Goal: Task Accomplishment & Management: Use online tool/utility

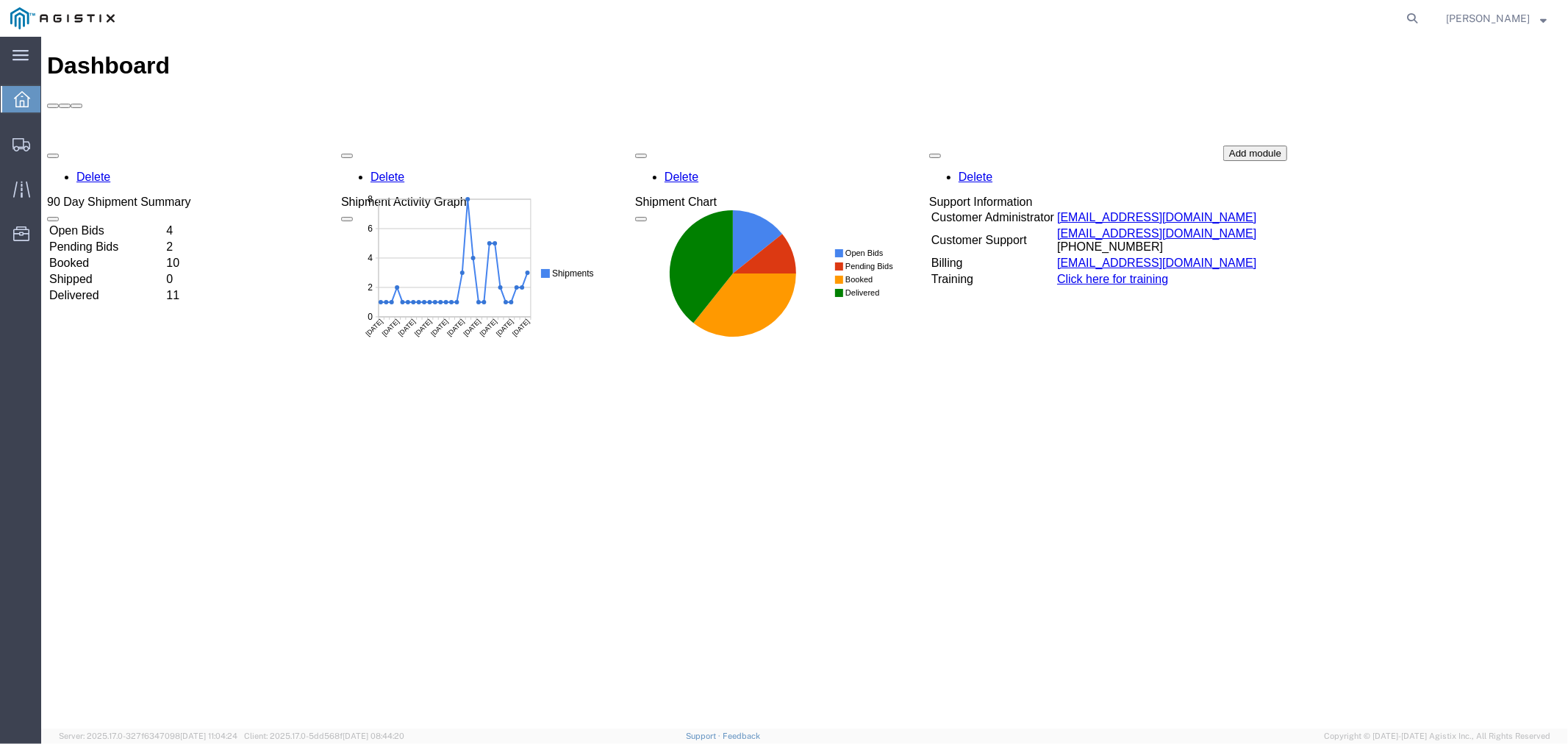
click at [98, 223] on td "Open Bids" at bounding box center [105, 229] width 115 height 14
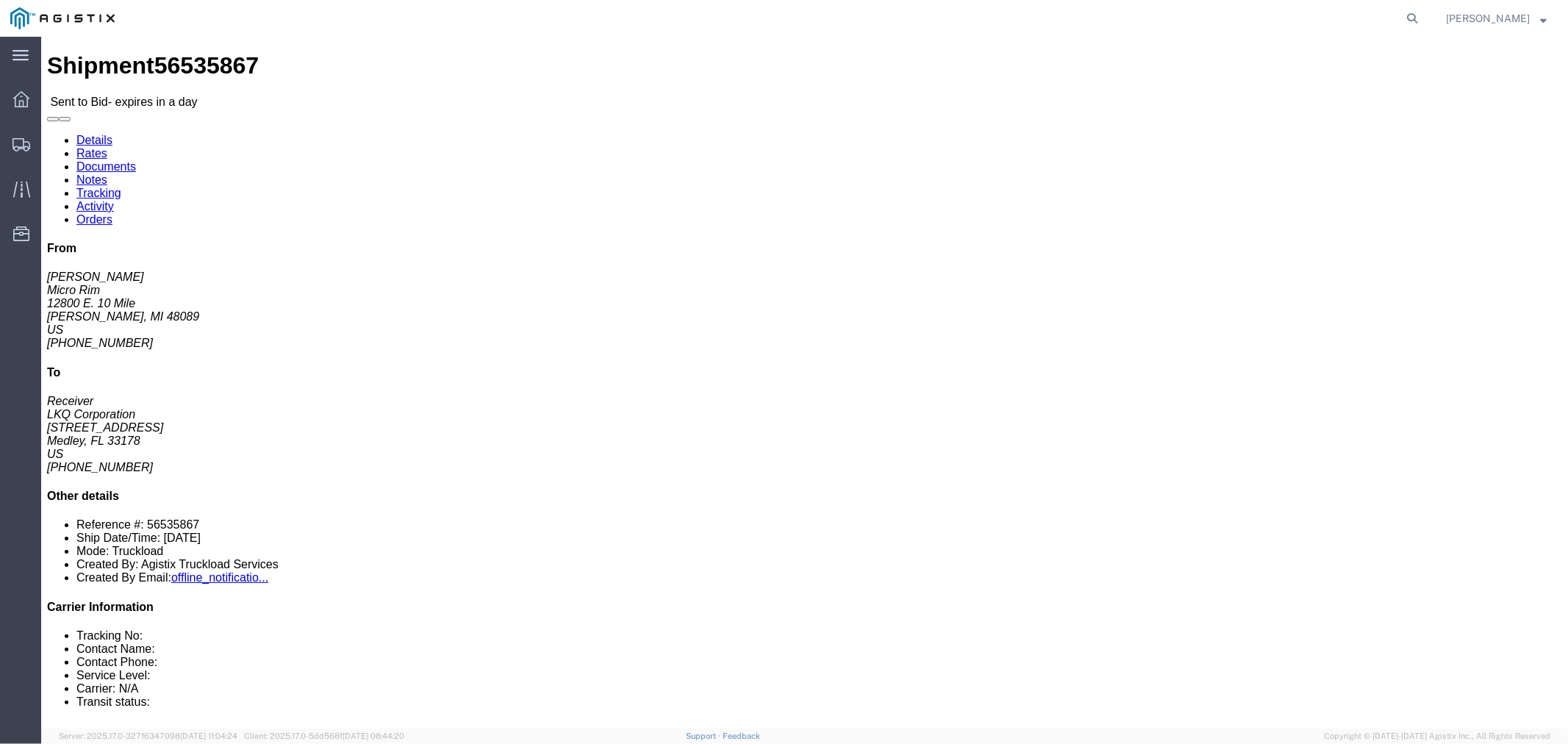
click button "button"
drag, startPoint x: 232, startPoint y: 50, endPoint x: 14, endPoint y: 147, distance: 238.6
click link "Notes"
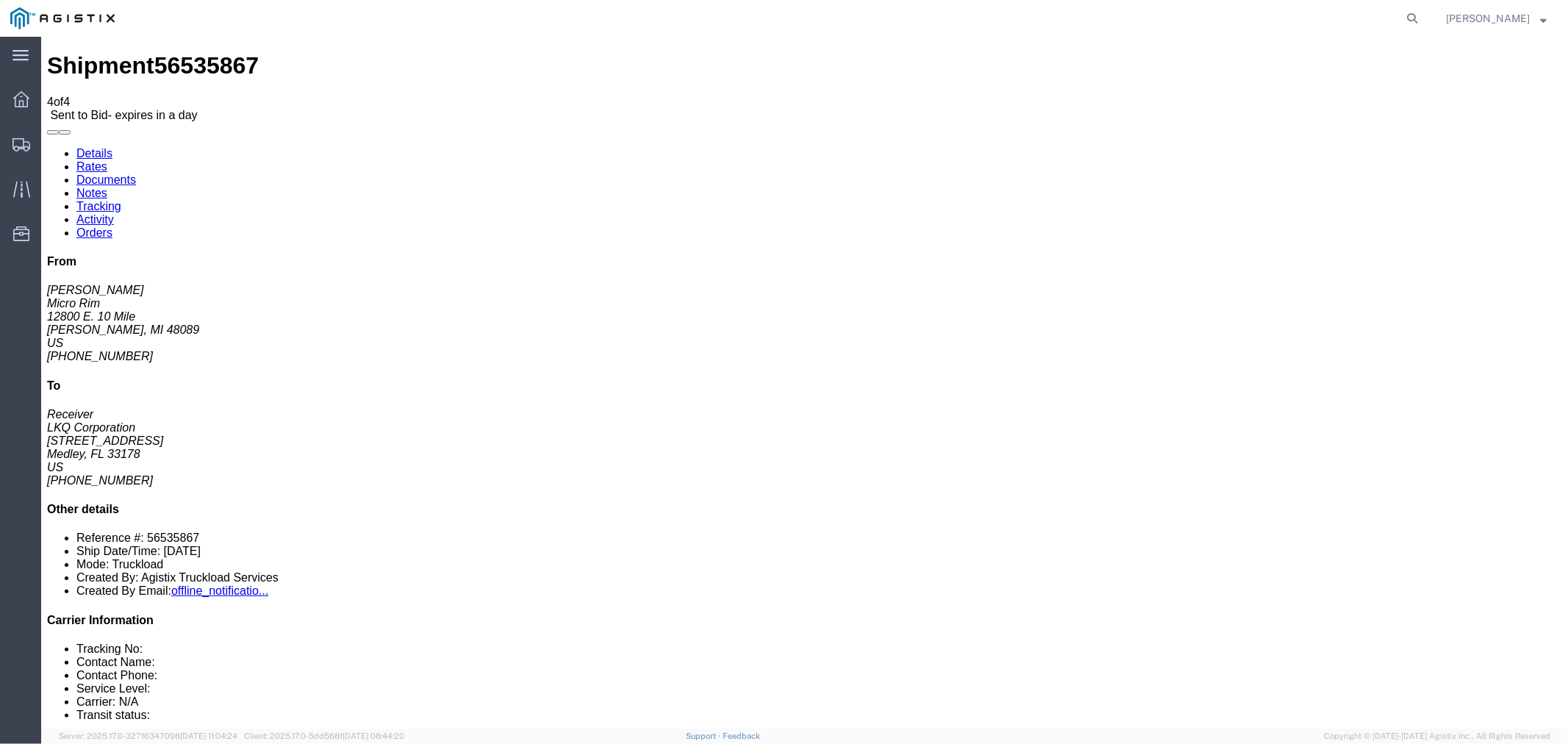
click at [107, 159] on link "Rates" at bounding box center [91, 165] width 31 height 12
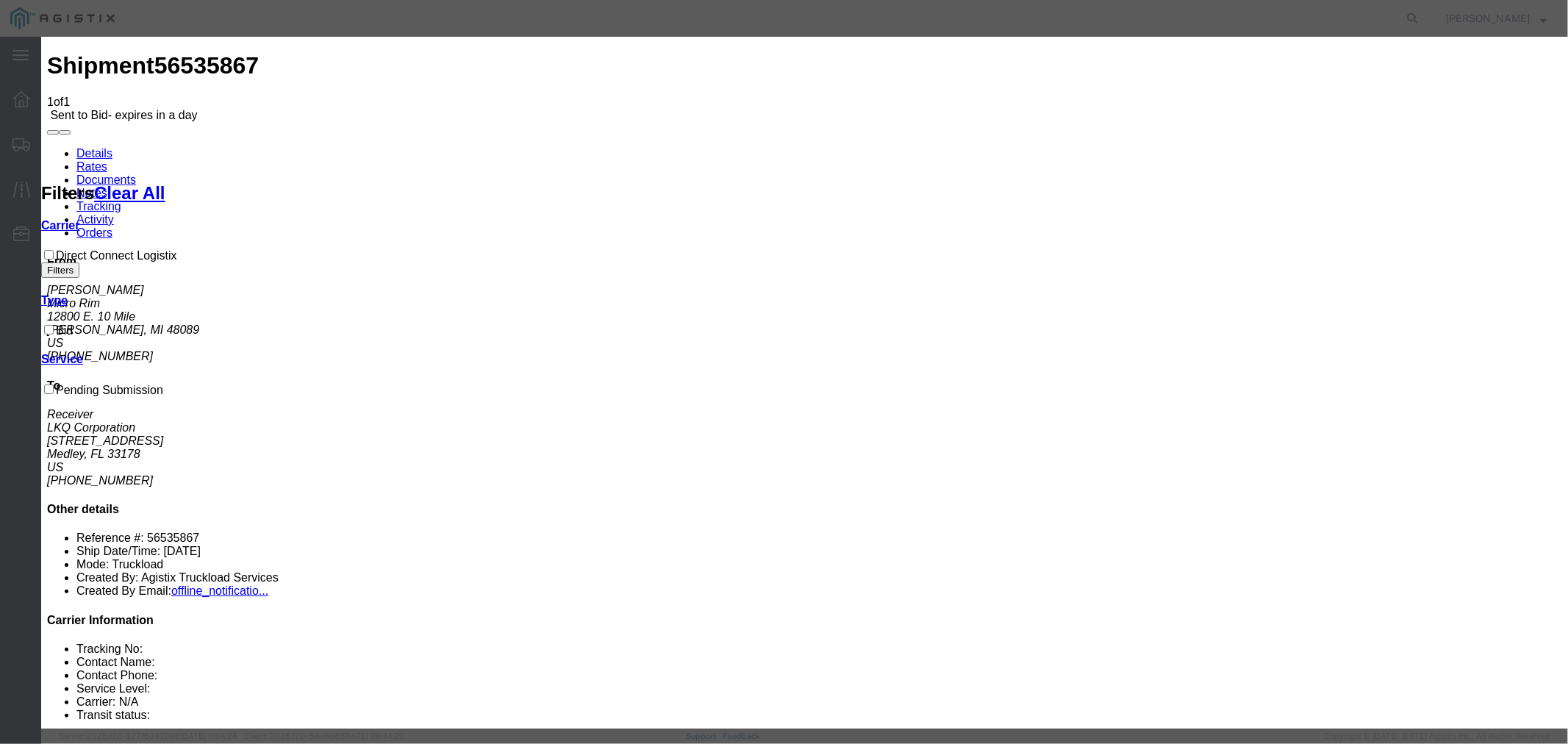
select select "4506"
select select "15907"
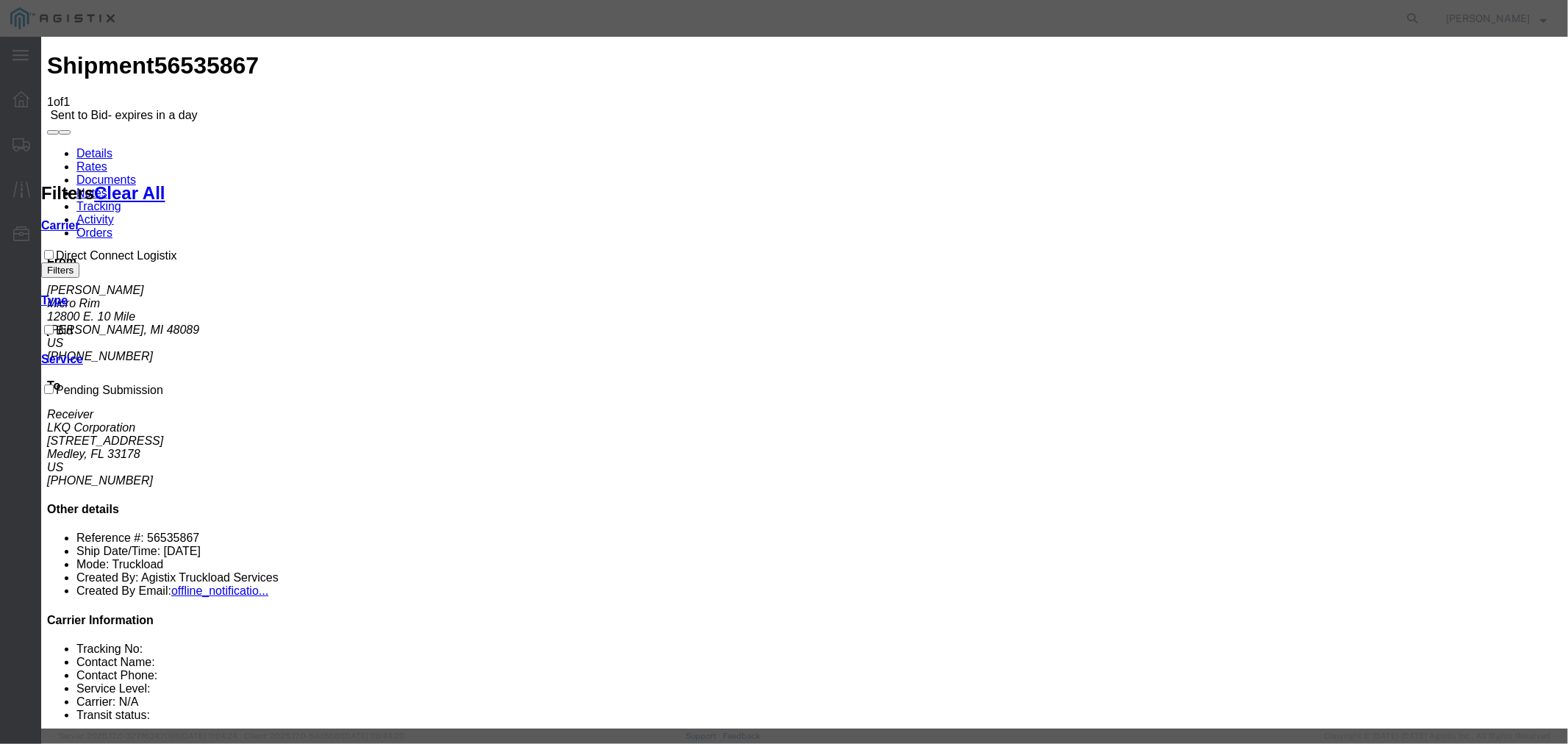
drag, startPoint x: 1092, startPoint y: 168, endPoint x: 1106, endPoint y: 184, distance: 21.3
type input "DCL"
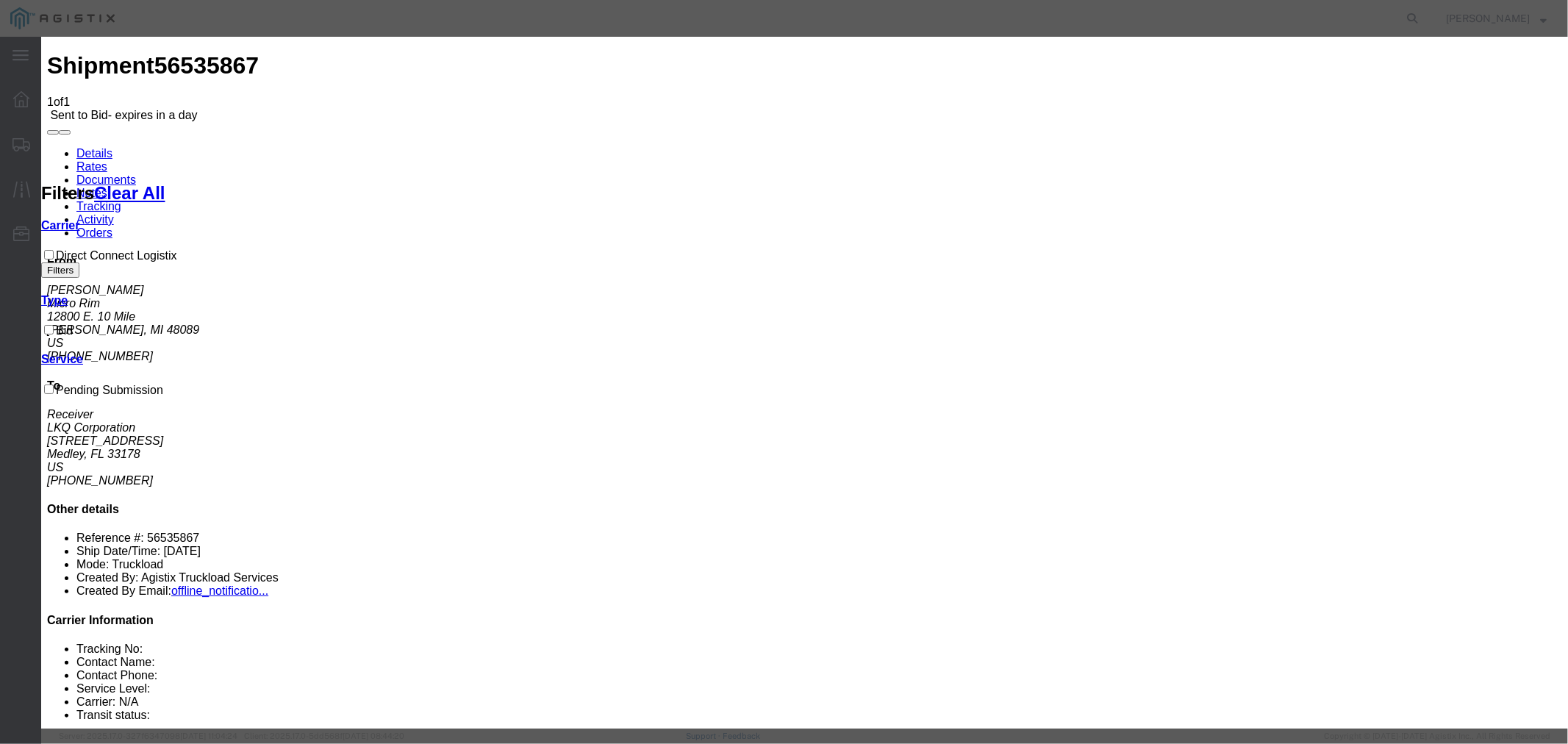
type input "2240"
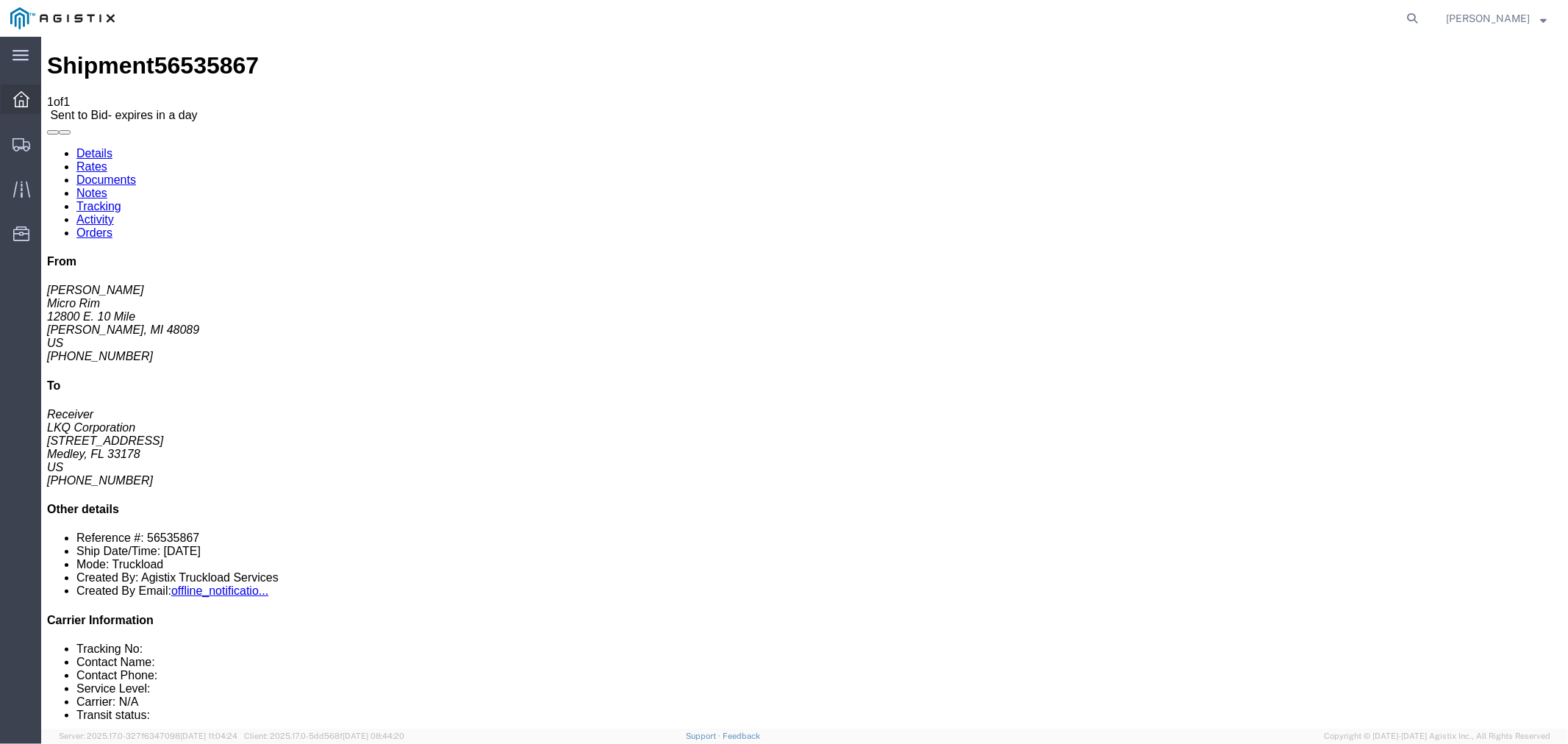
click at [24, 87] on div at bounding box center [21, 99] width 41 height 30
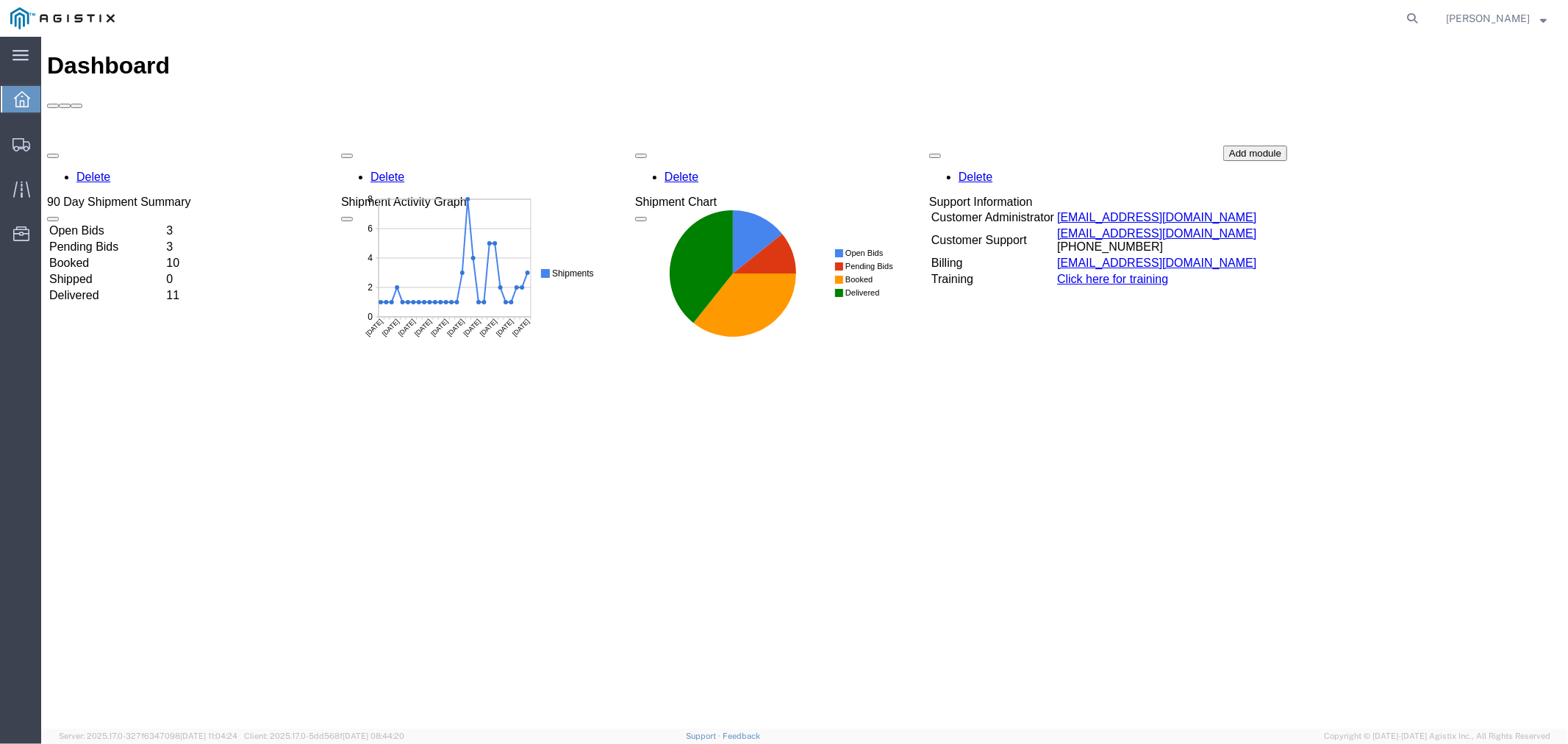
click at [159, 223] on td "Open Bids" at bounding box center [105, 229] width 115 height 14
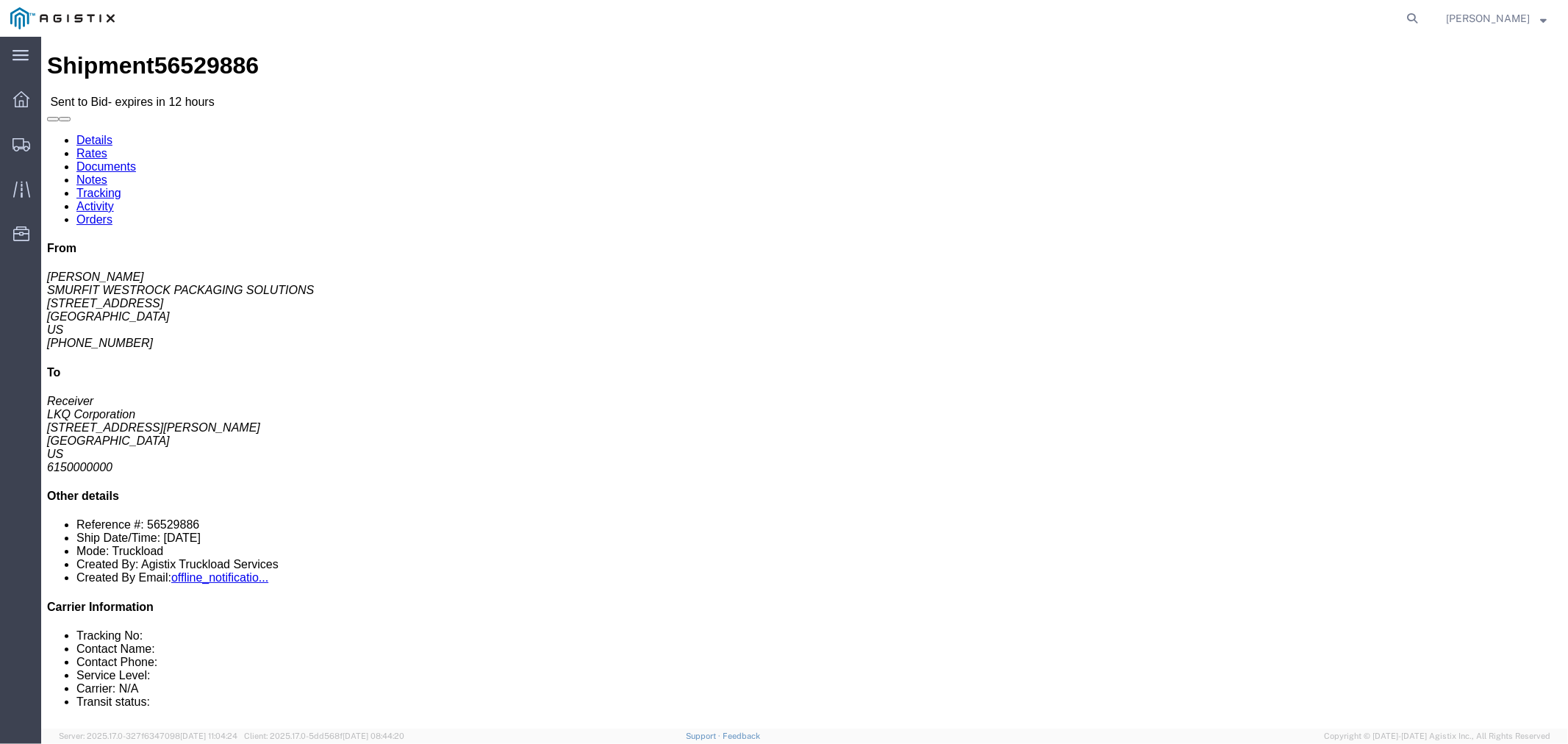
click link "Notes"
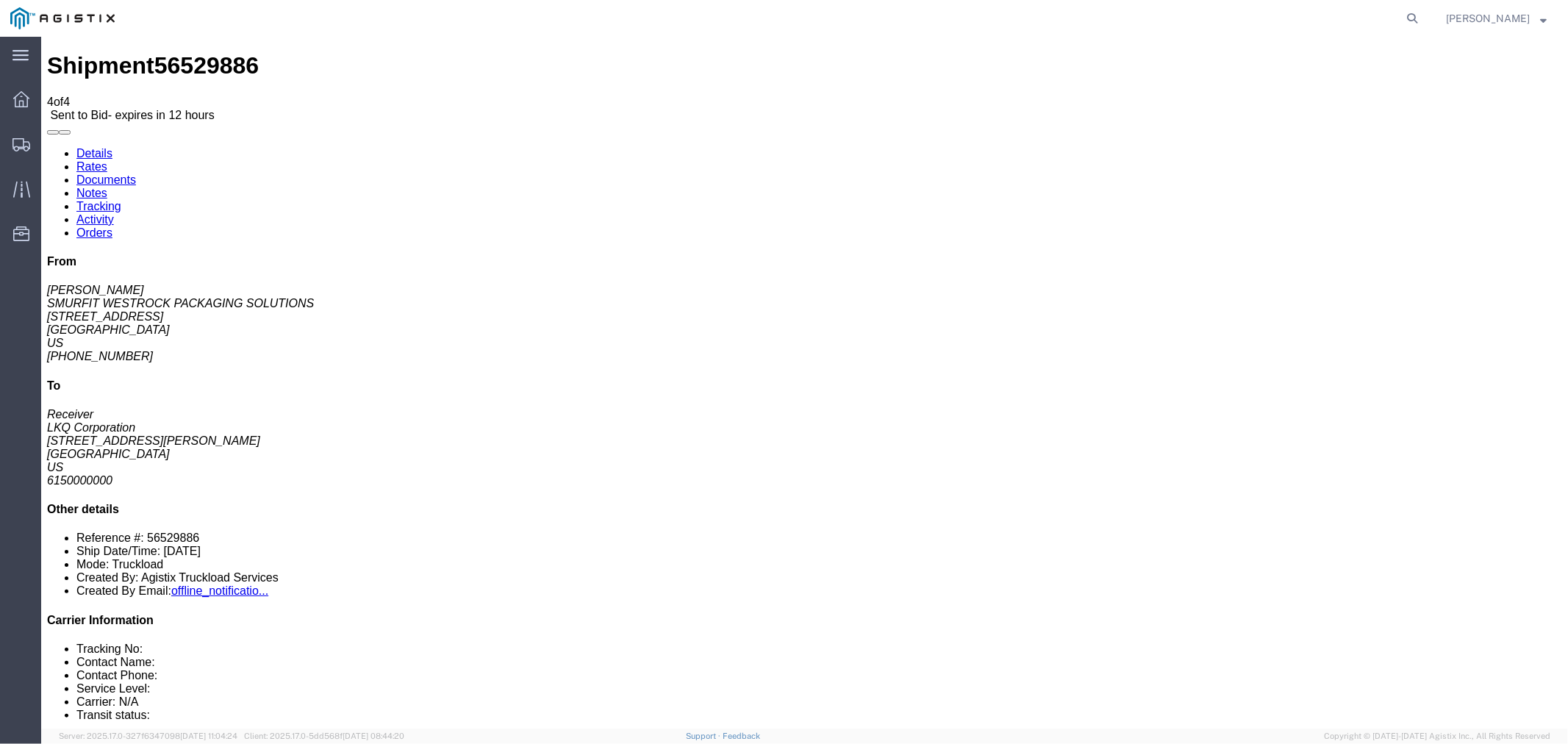
click at [107, 159] on link "Rates" at bounding box center [91, 165] width 31 height 12
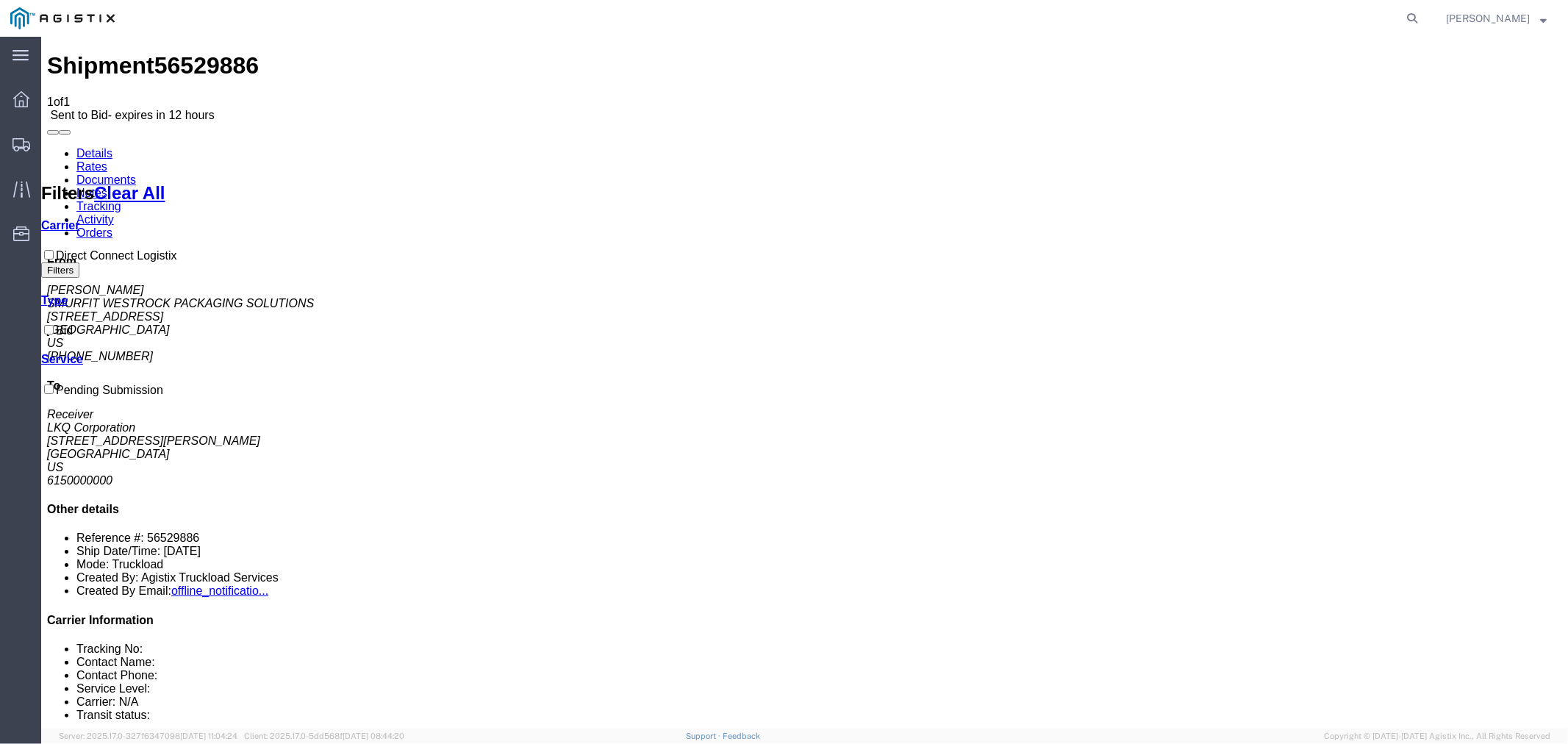
click at [93, 146] on link "Details" at bounding box center [93, 152] width 36 height 12
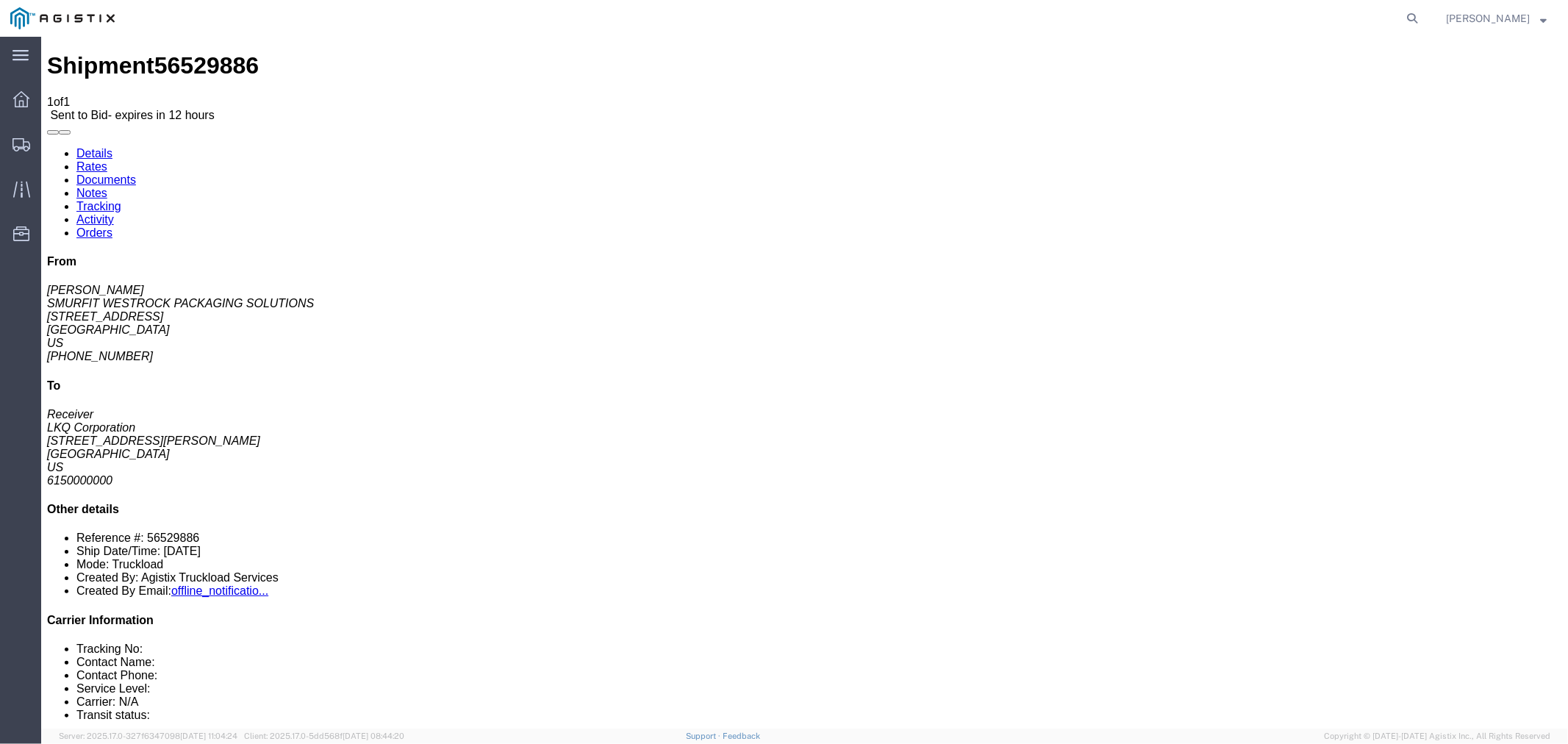
click icon "button"
click button "button"
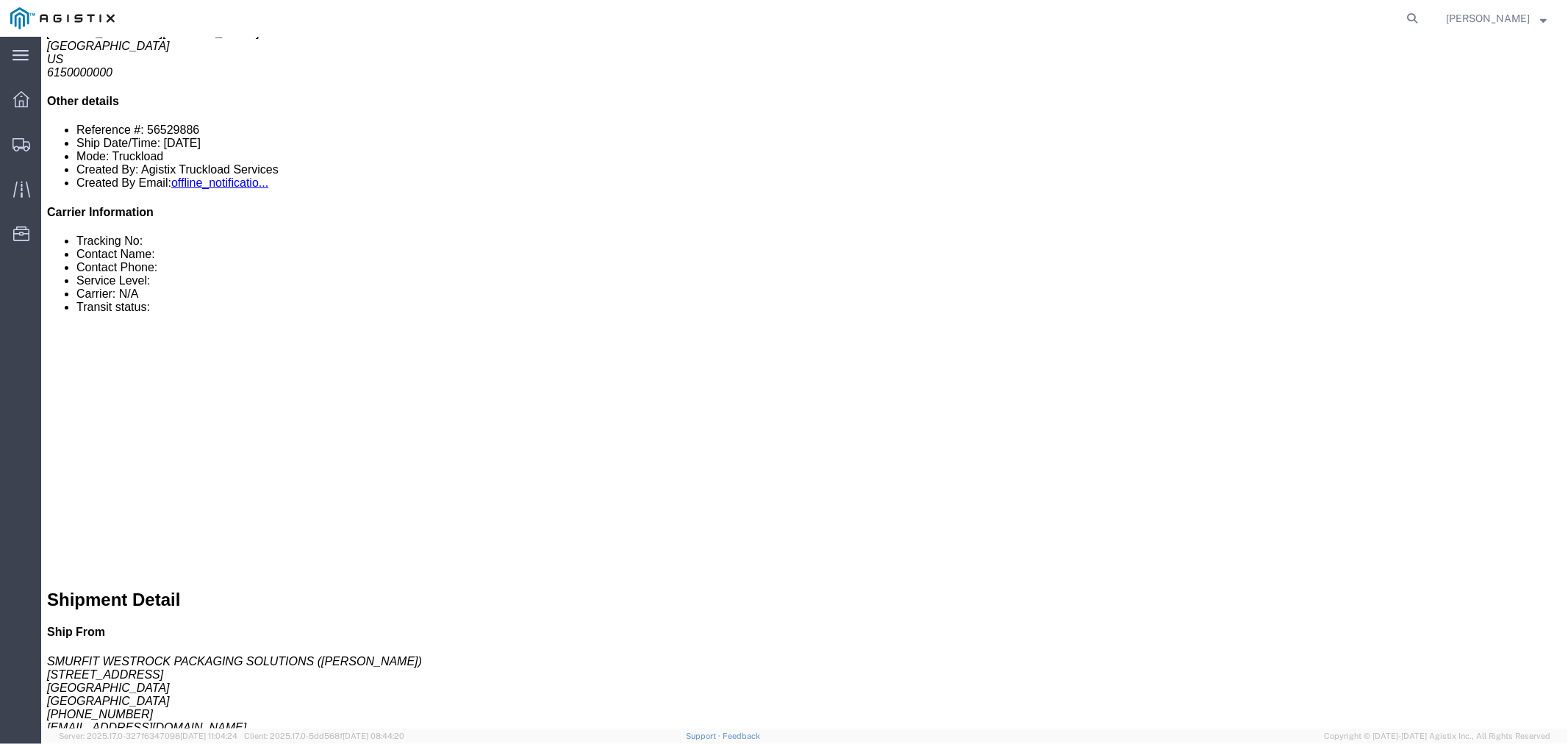
drag, startPoint x: 205, startPoint y: 425, endPoint x: 15, endPoint y: 425, distance: 190.0
click p "To: [EMAIL_ADDRESS][DOMAIN_NAME], [EMAIL_ADDRESS][DOMAIN_NAME]"
copy b "[EMAIL_ADDRESS][DOMAIN_NAME]"
click p "Bill Shipment To: Recipient Account Vendor: Account #: 1710 Country: Terms:"
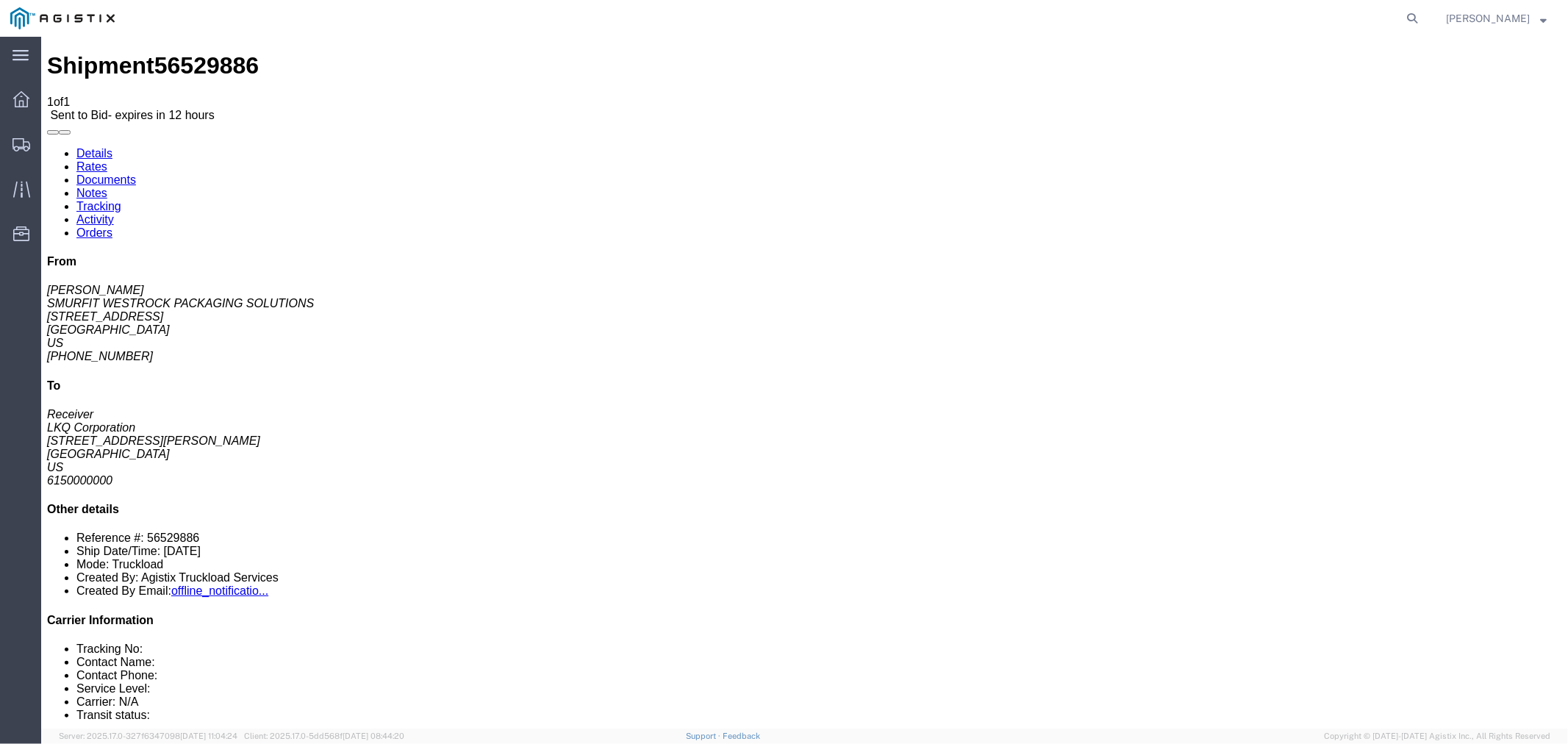
click h4 "Ship From"
click at [26, 95] on icon at bounding box center [21, 99] width 16 height 16
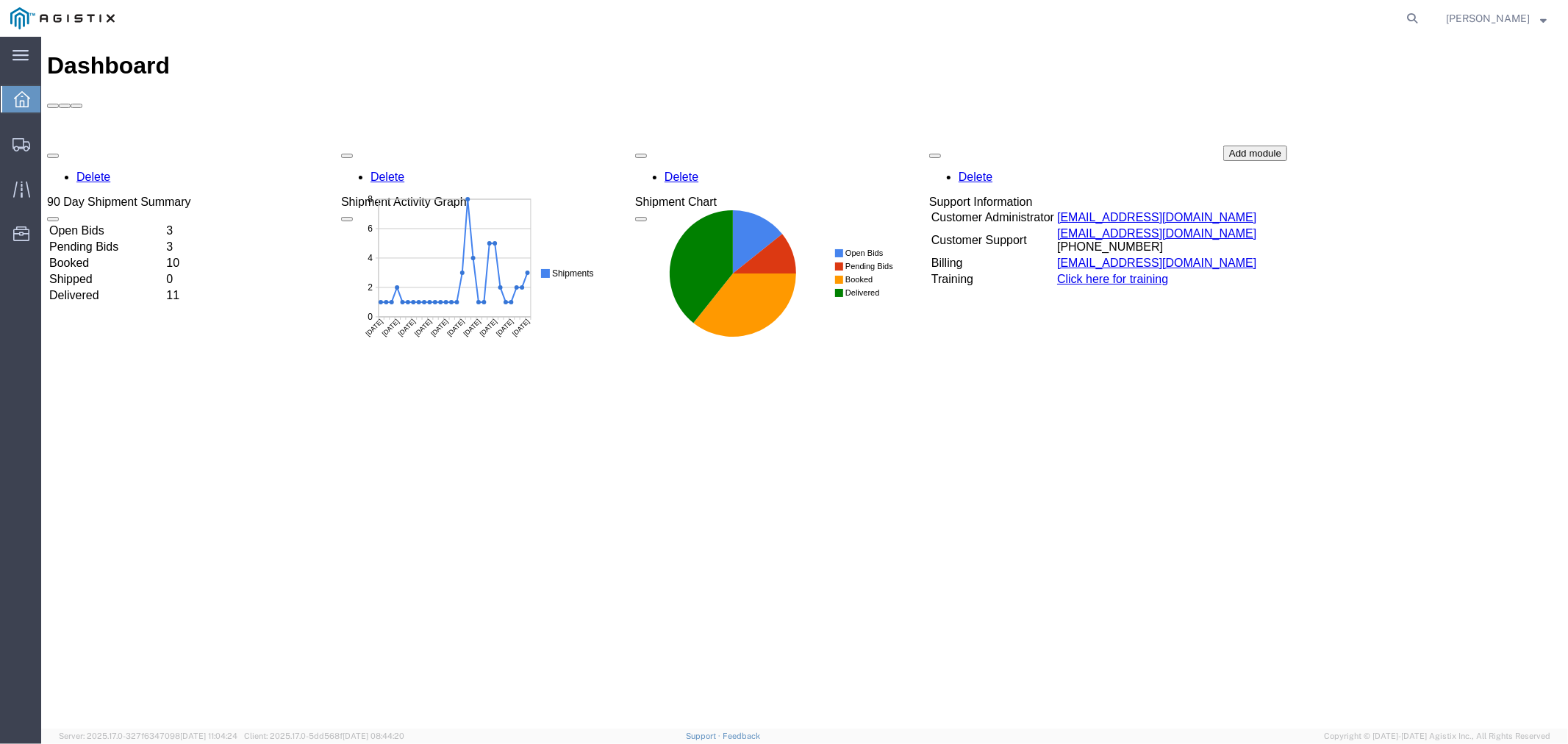
click at [163, 223] on td "Open Bids" at bounding box center [105, 229] width 115 height 14
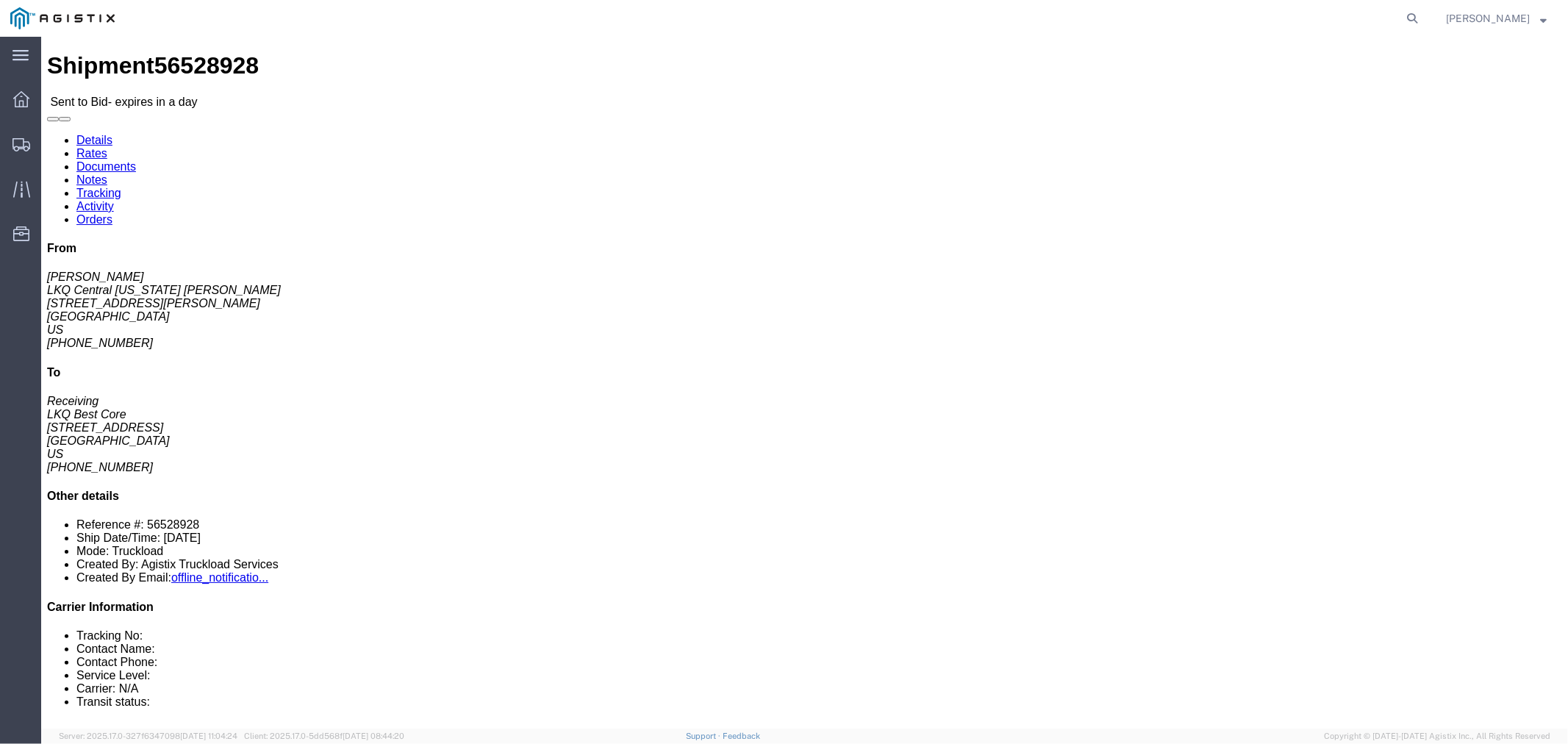
click button "button"
click link "Notes"
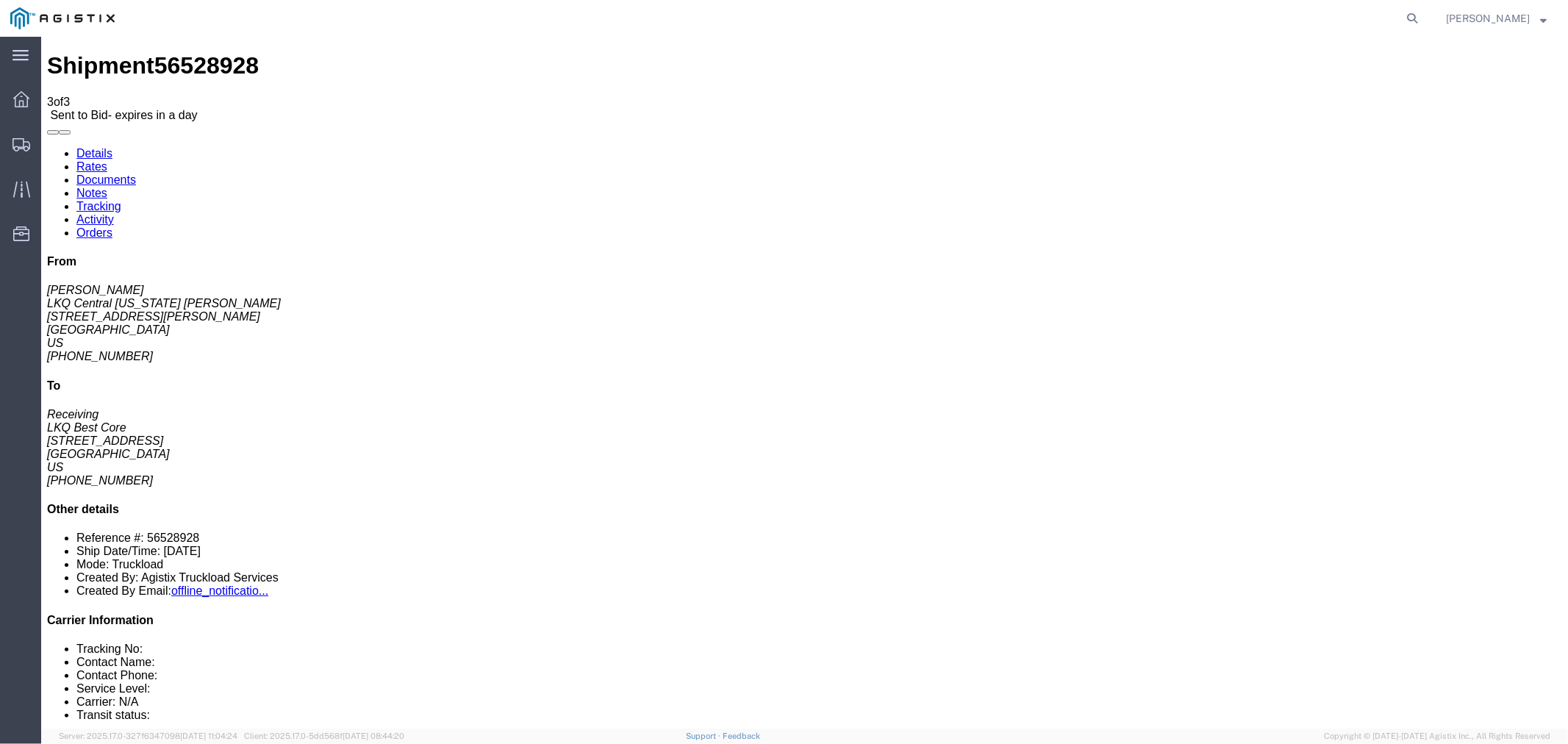
click at [107, 159] on link "Rates" at bounding box center [91, 165] width 31 height 12
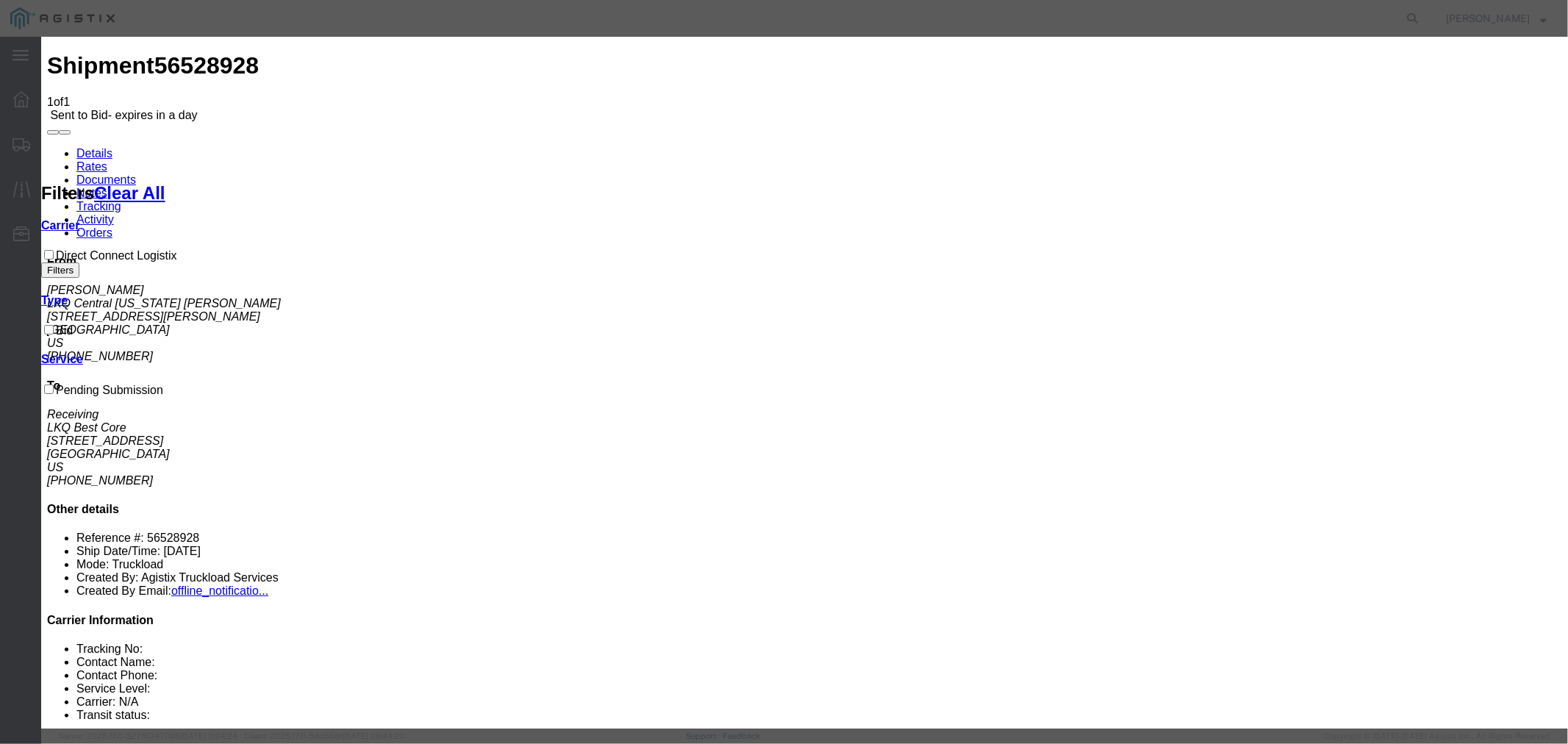
select select "4506"
drag, startPoint x: 830, startPoint y: 152, endPoint x: 834, endPoint y: 164, distance: 12.6
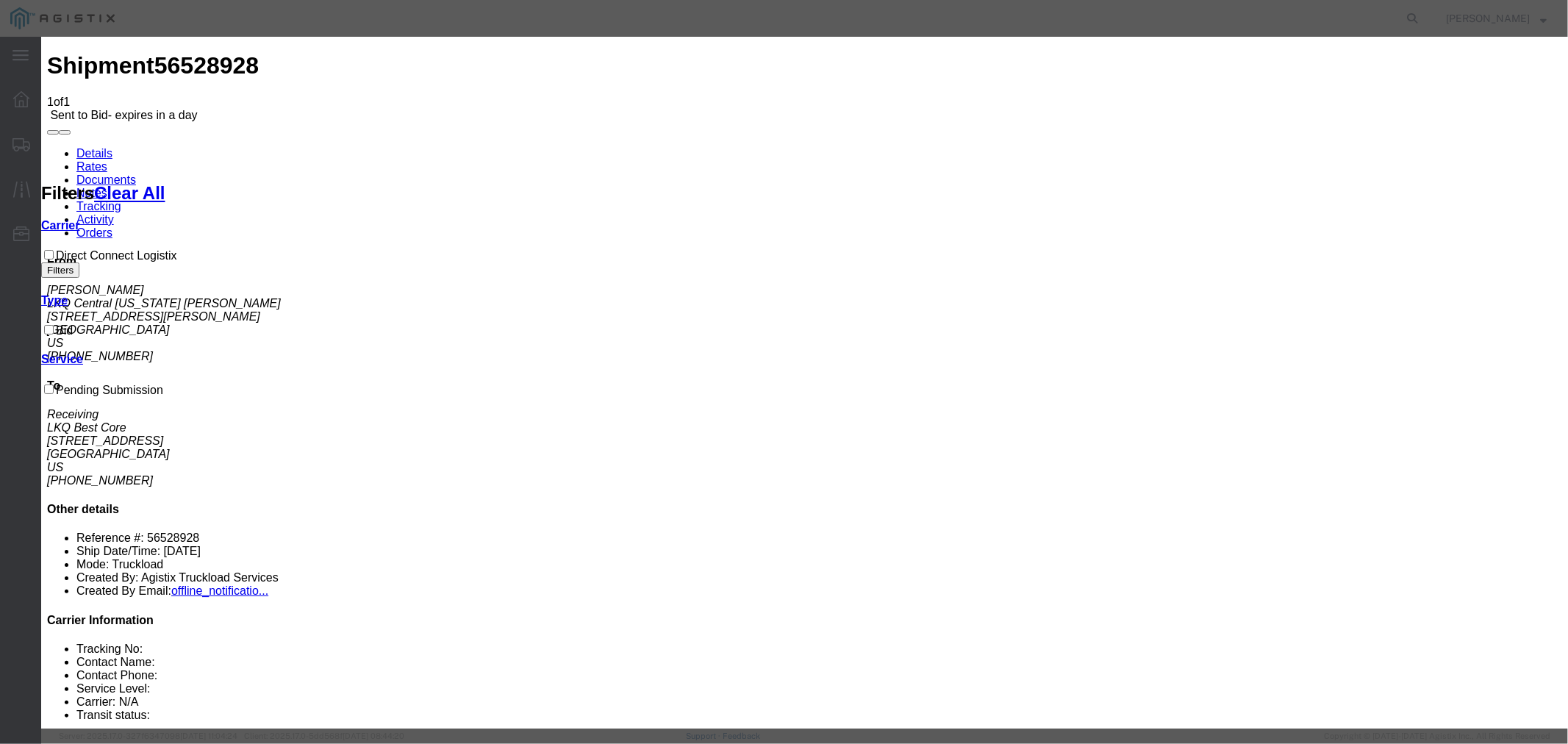
select select "15907"
drag, startPoint x: 1093, startPoint y: 170, endPoint x: 1106, endPoint y: 175, distance: 13.9
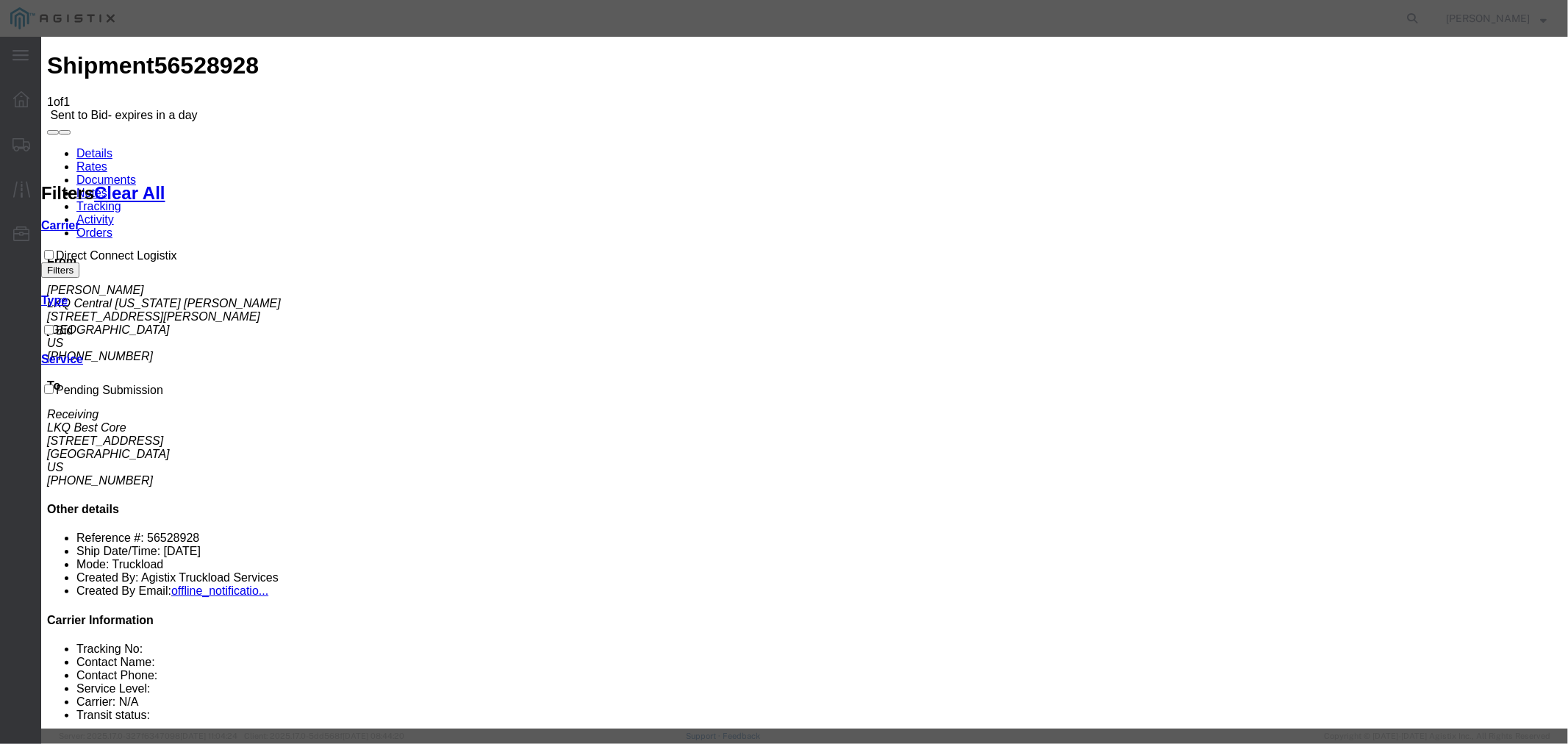
type input "DCL"
type input "950"
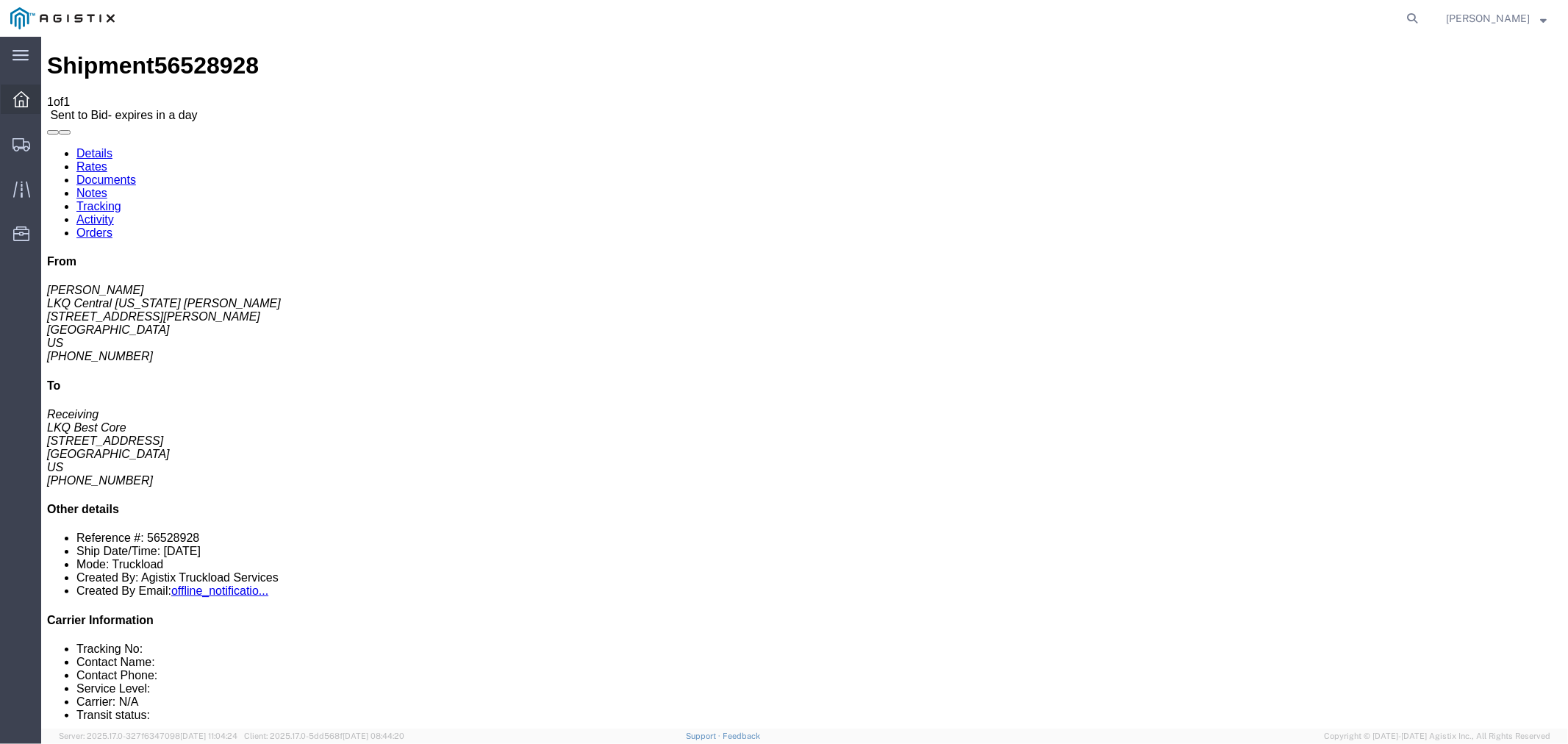
click at [23, 101] on icon at bounding box center [21, 99] width 16 height 16
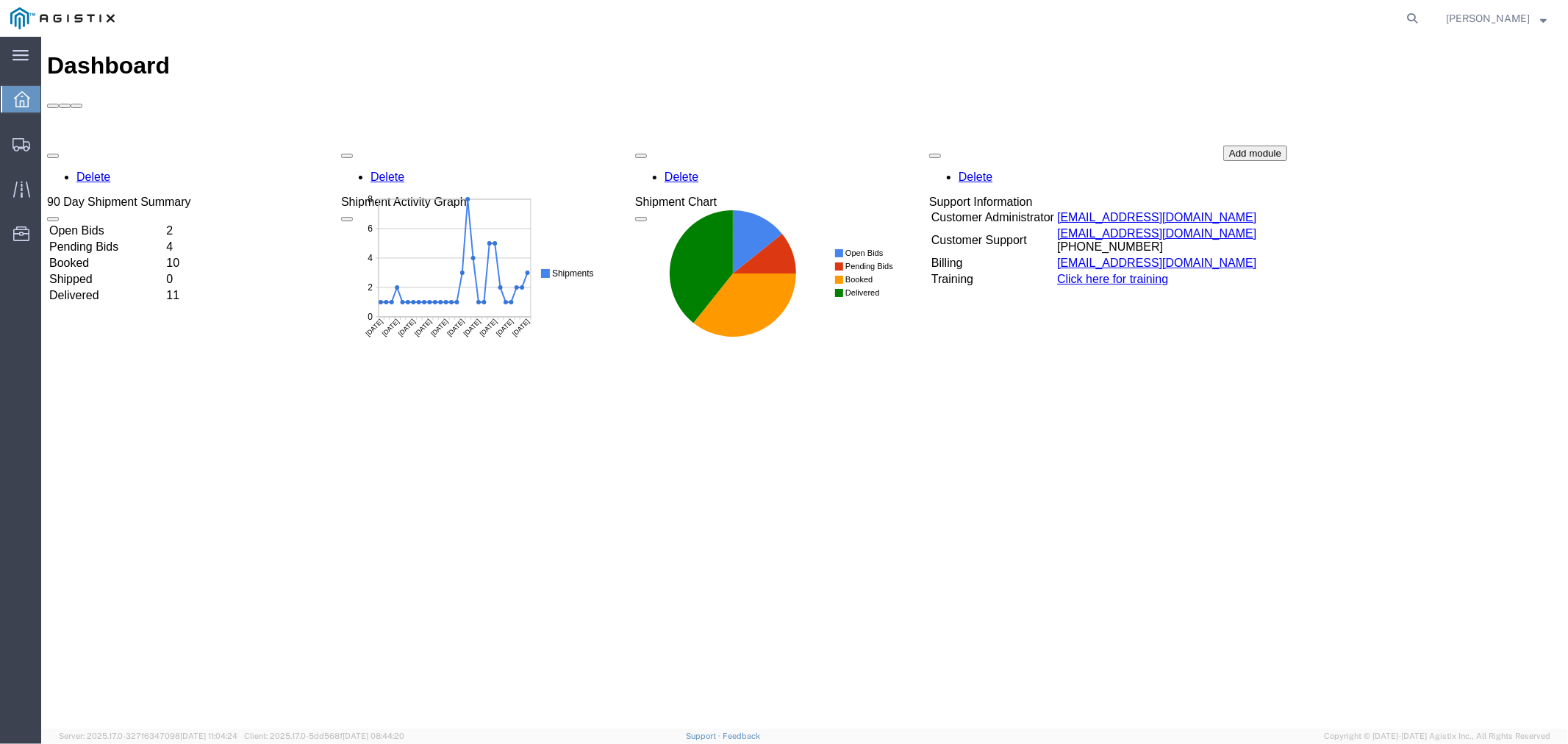
click at [143, 223] on td "Open Bids" at bounding box center [105, 229] width 115 height 14
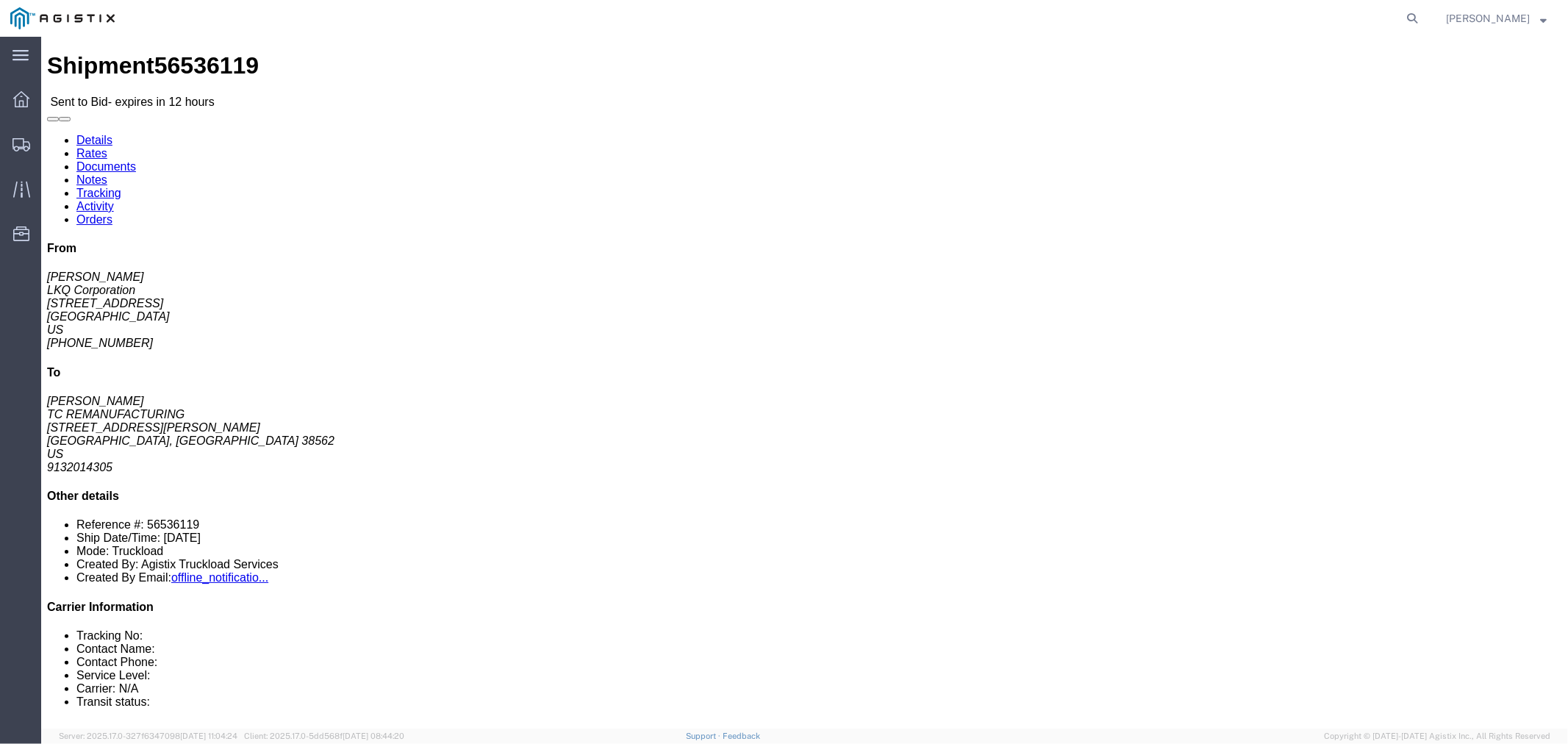
drag, startPoint x: 323, startPoint y: 143, endPoint x: 449, endPoint y: 177, distance: 130.5
click address "TC REMANUFACTURING ([PERSON_NAME]) [STREET_ADDRESS][PERSON_NAME] 9132014305"
copy address "TC REMANUFACTURING ([PERSON_NAME]) [STREET_ADDRESS][PERSON_NAME]"
click button "button"
click link "Notes"
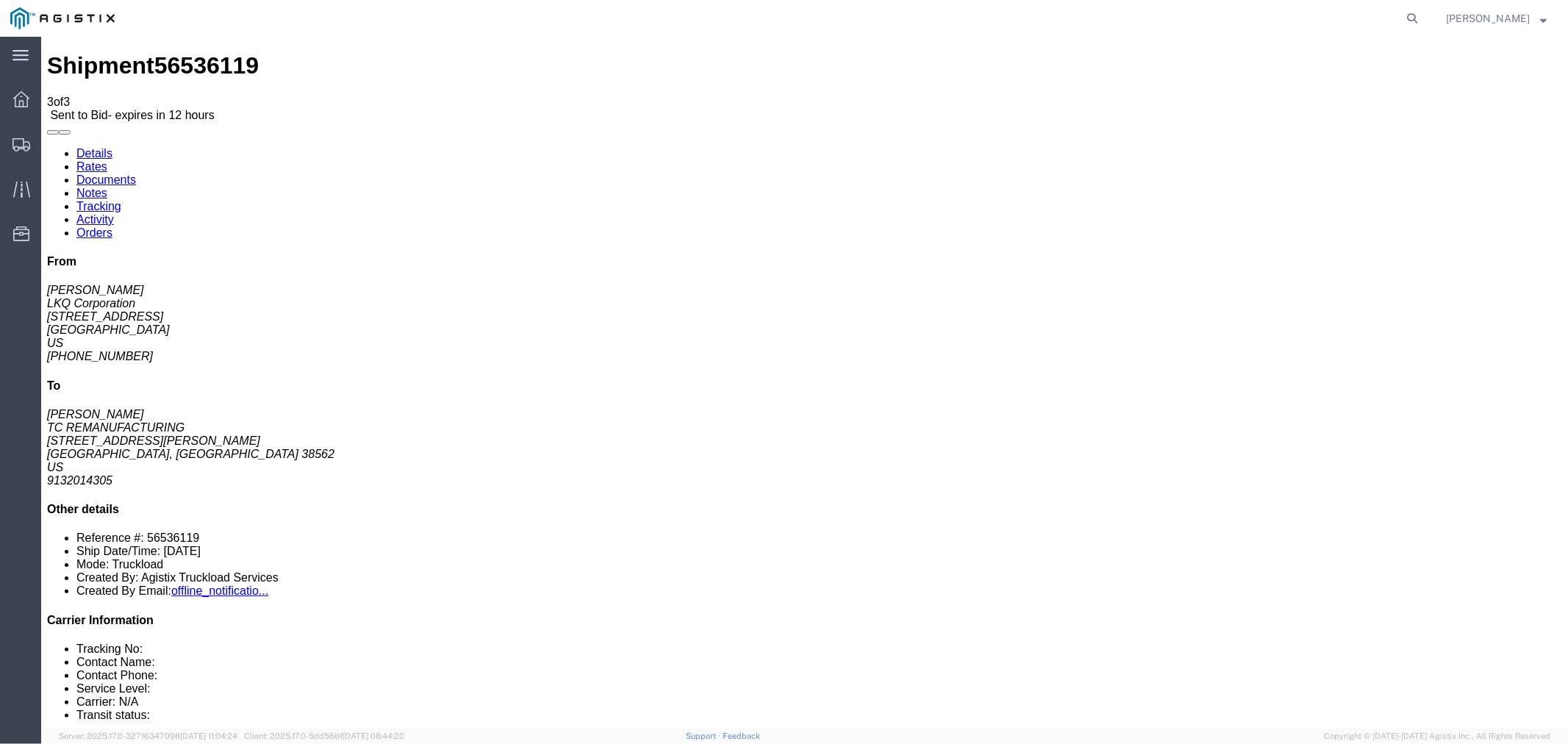
click at [107, 159] on link "Rates" at bounding box center [91, 165] width 31 height 12
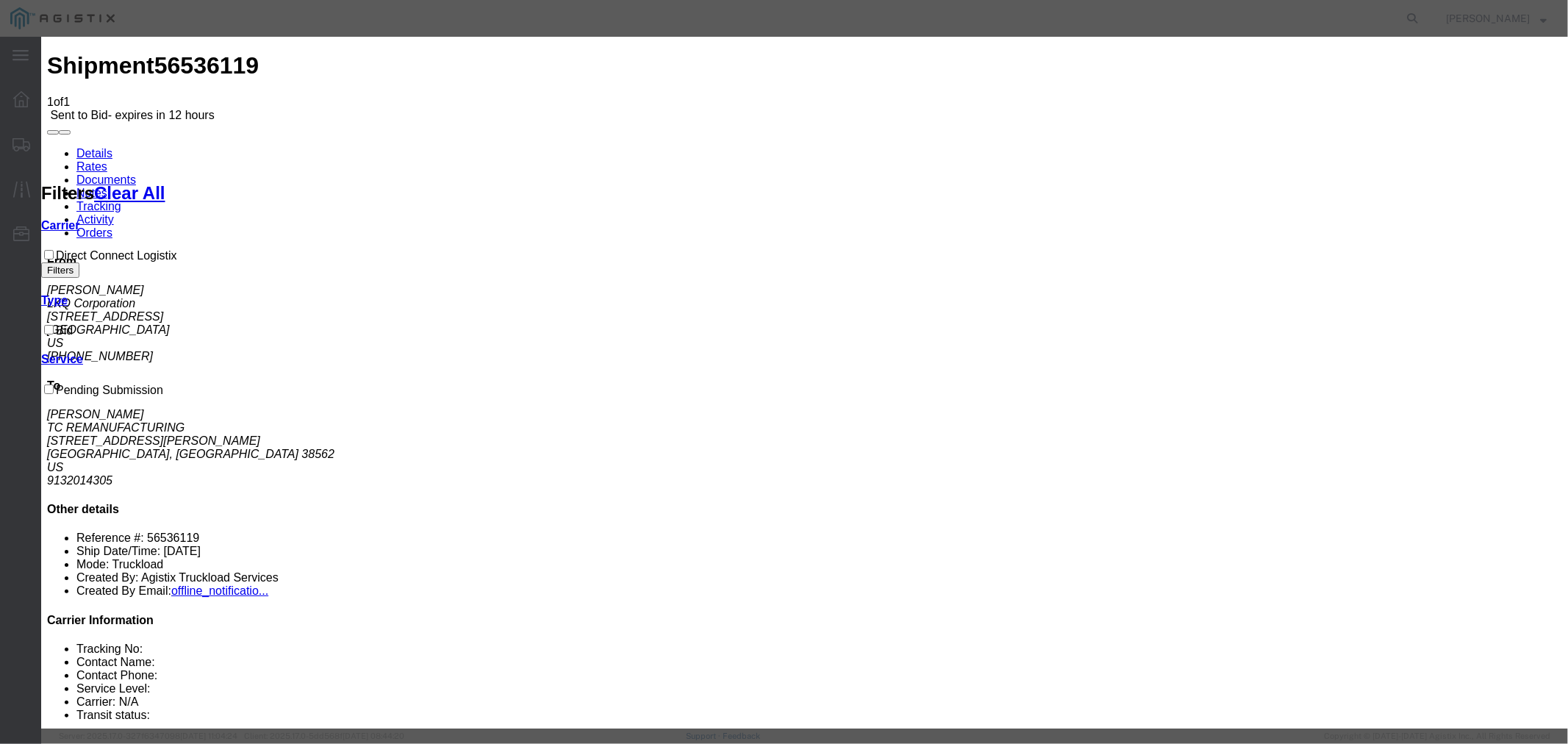
select select "4506"
select select "15907"
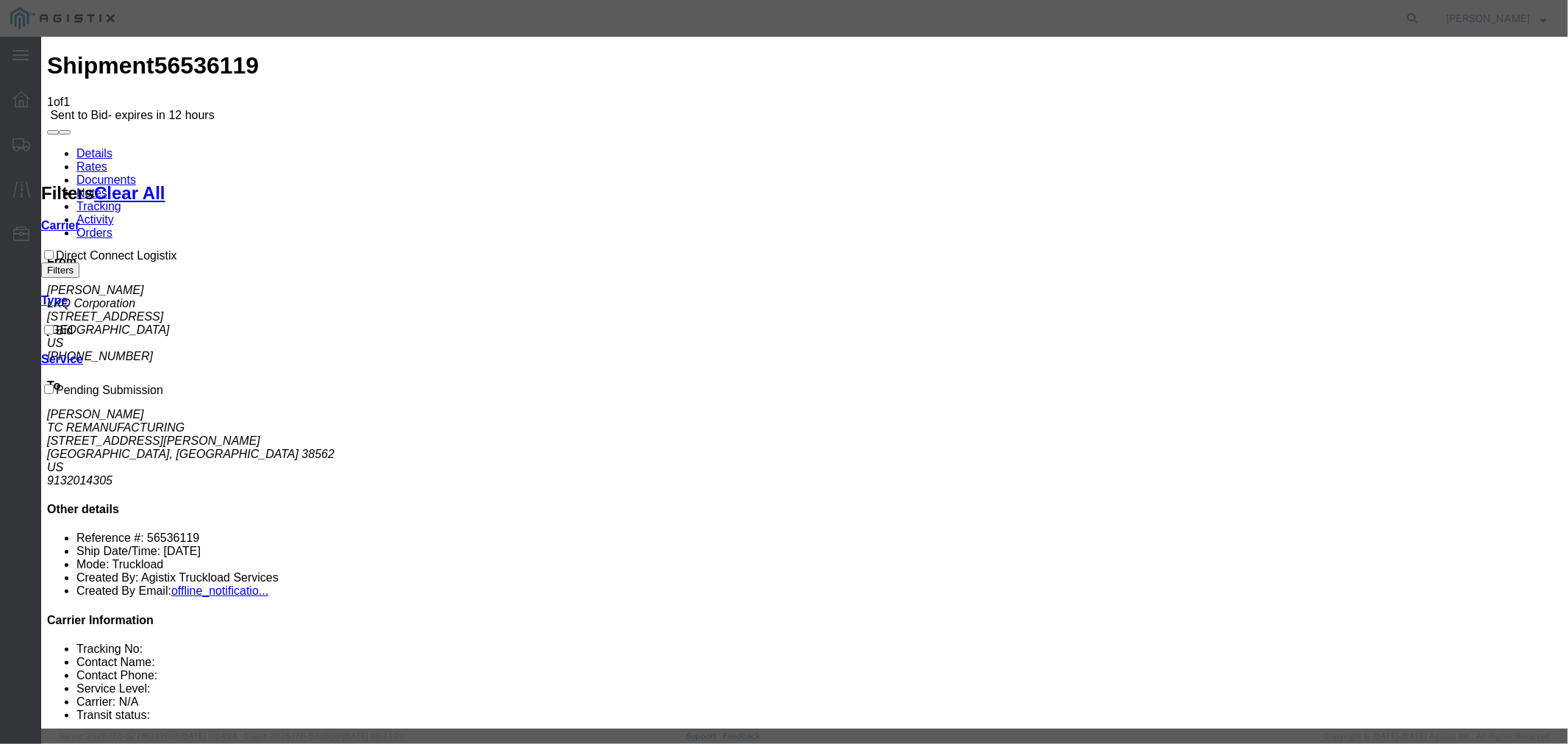
drag, startPoint x: 1093, startPoint y: 172, endPoint x: 1106, endPoint y: 194, distance: 25.6
type input "DCL"
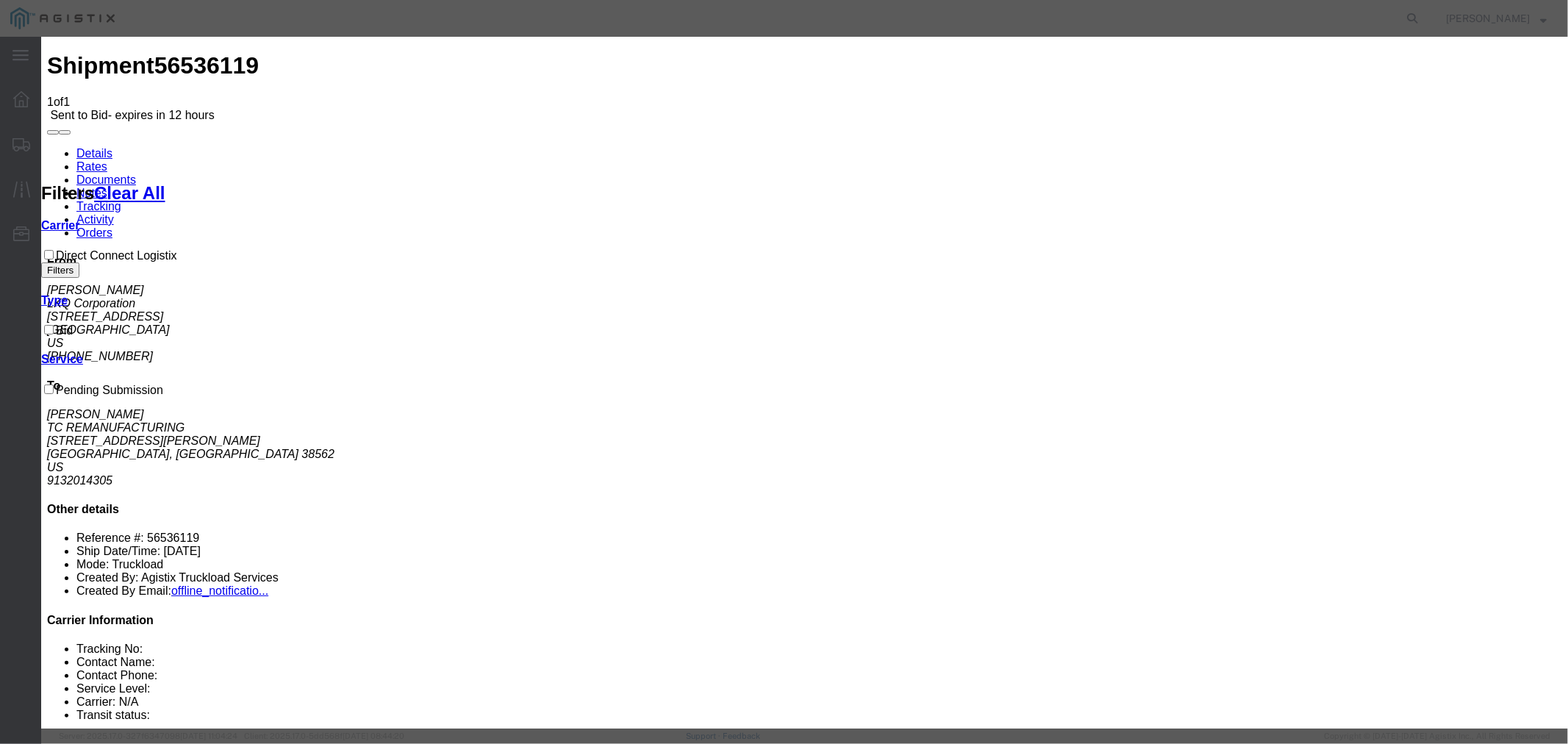
type input "1190"
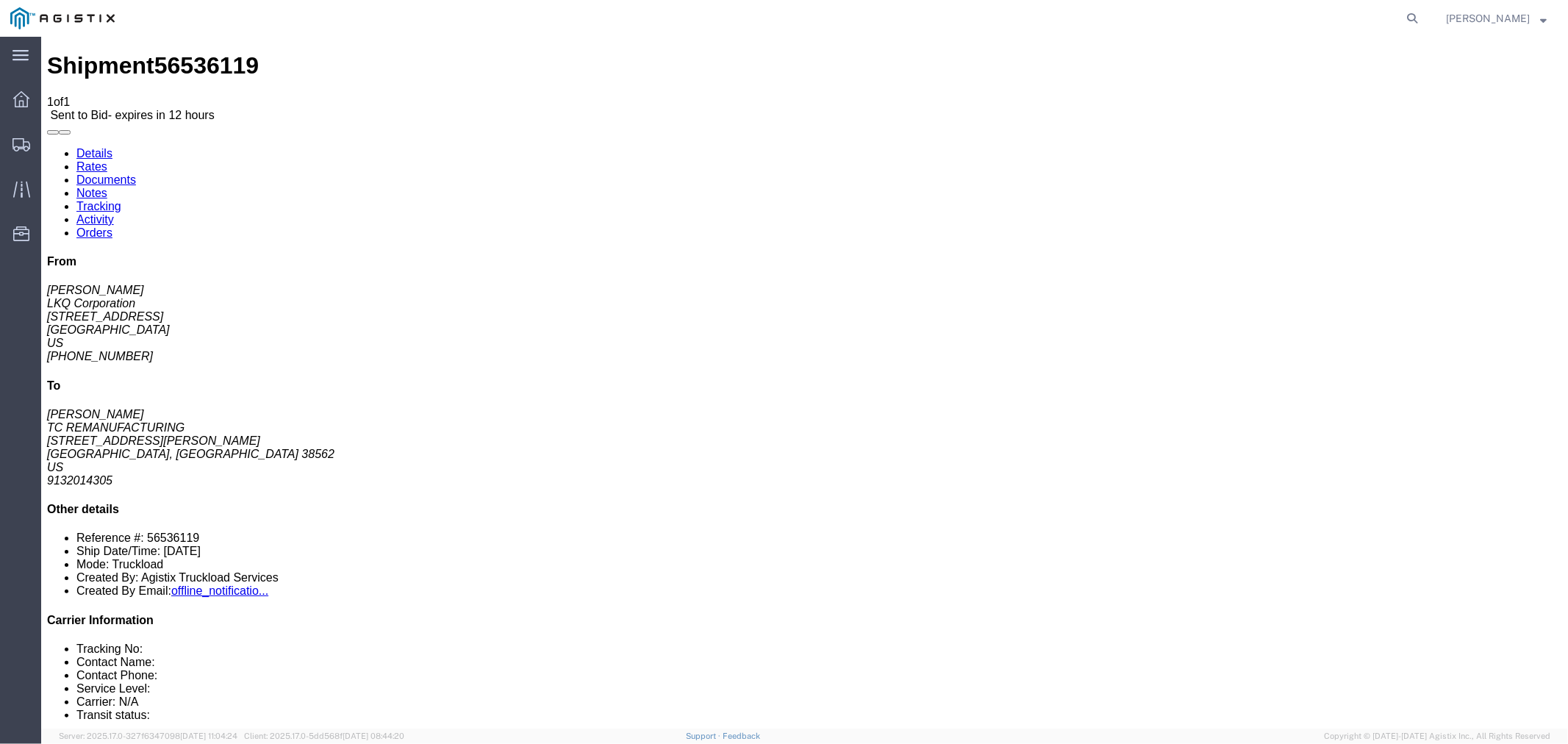
click at [26, 94] on icon at bounding box center [21, 99] width 16 height 16
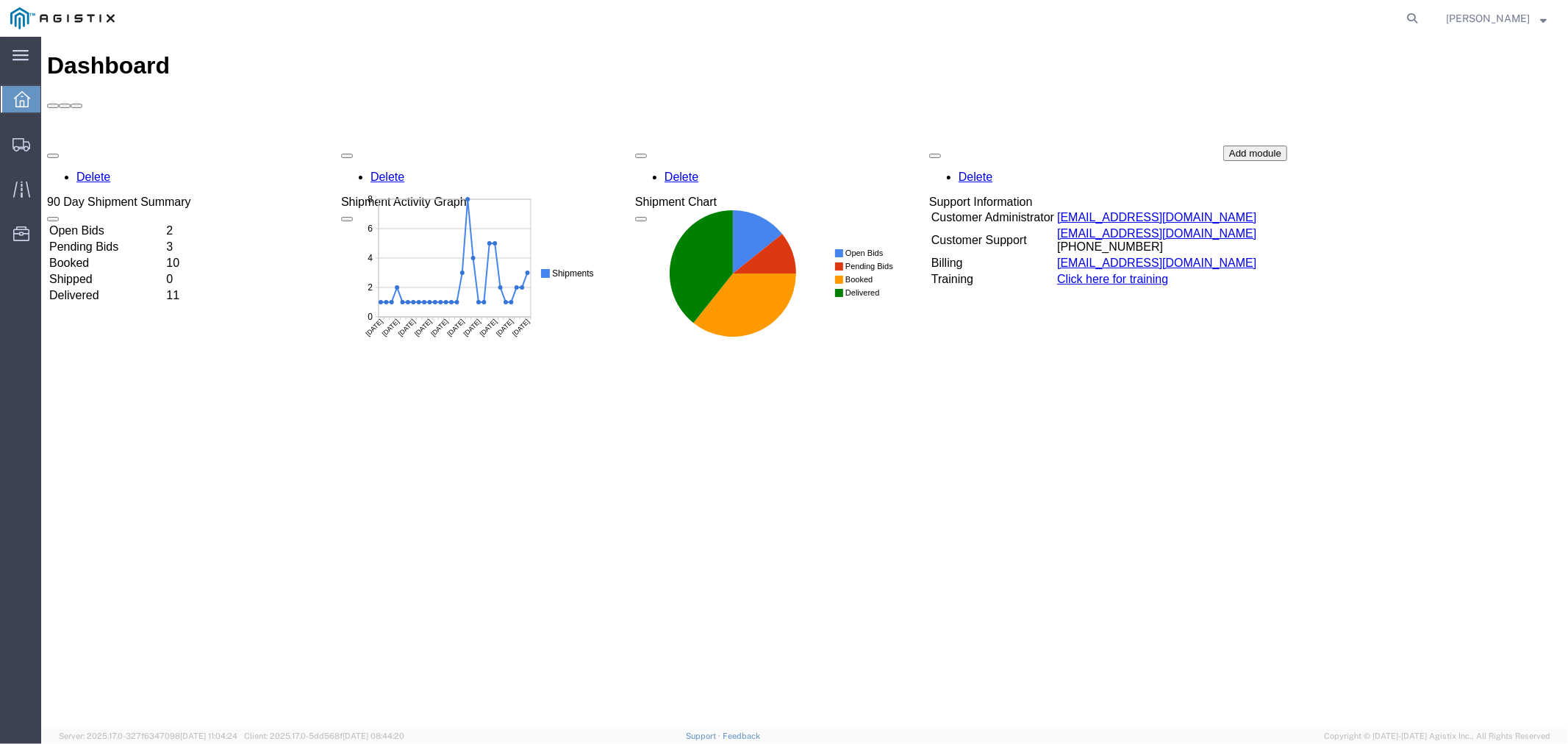
click at [157, 223] on td "Open Bids" at bounding box center [105, 229] width 115 height 14
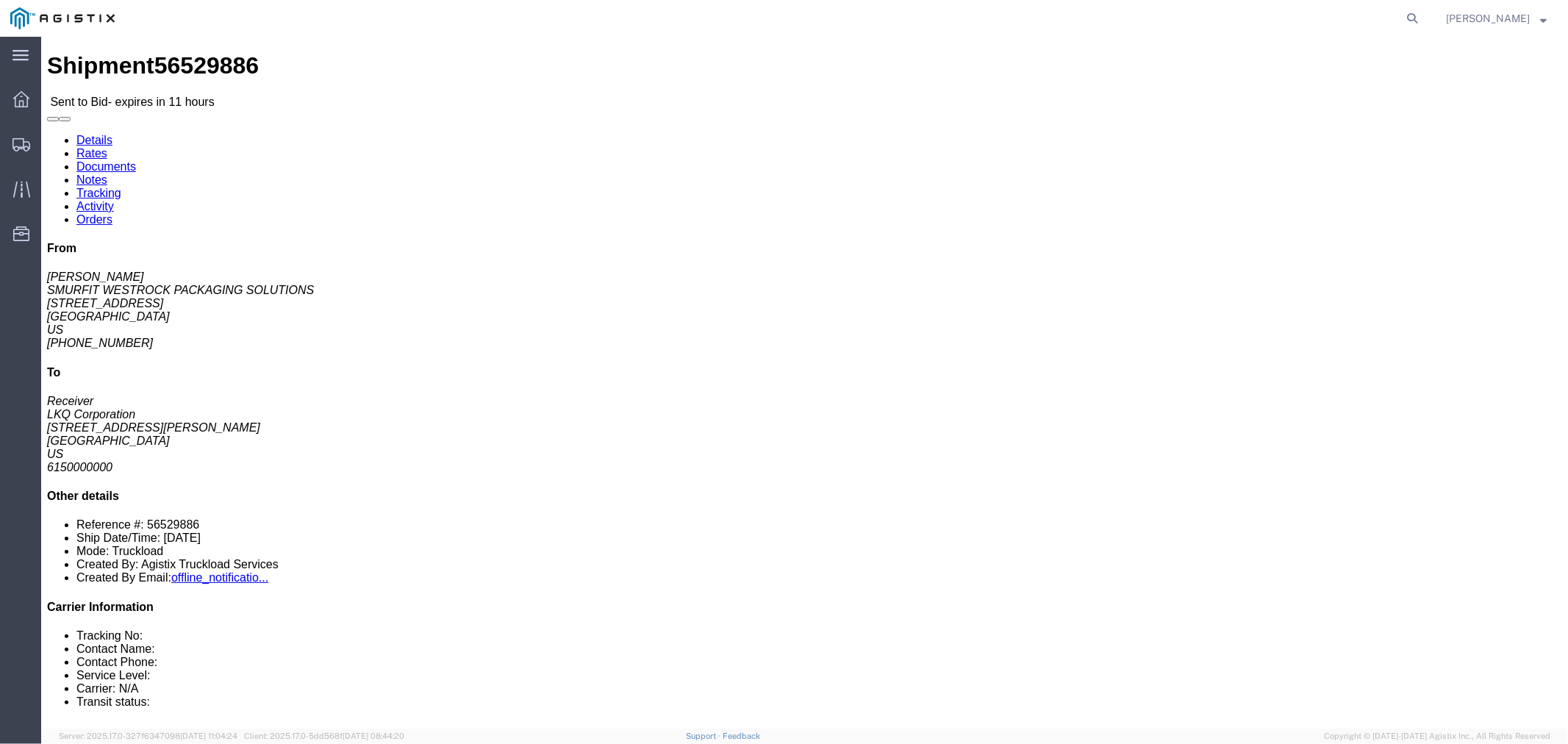
click link "Rates"
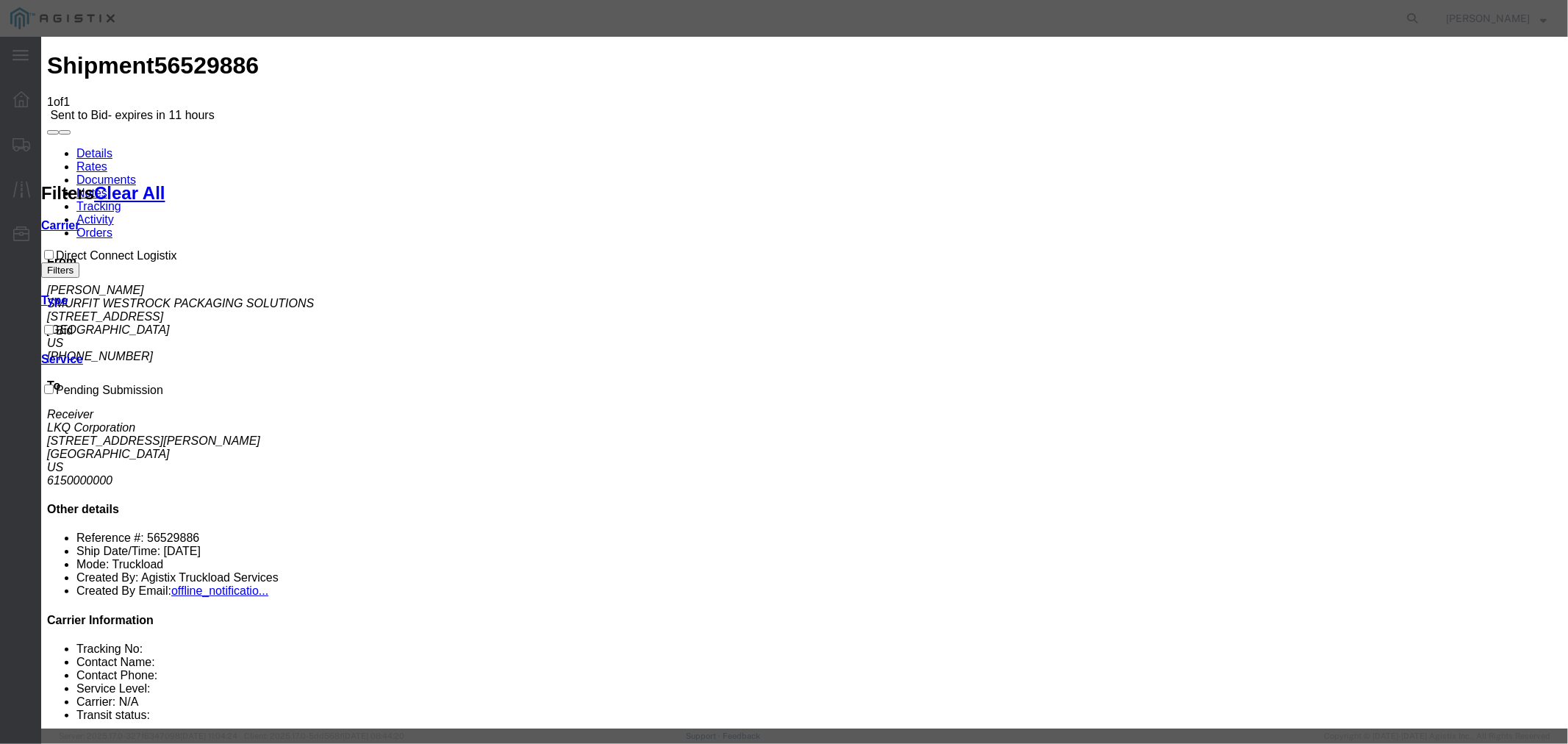
drag, startPoint x: 627, startPoint y: 172, endPoint x: 629, endPoint y: 180, distance: 8.2
select select "4506"
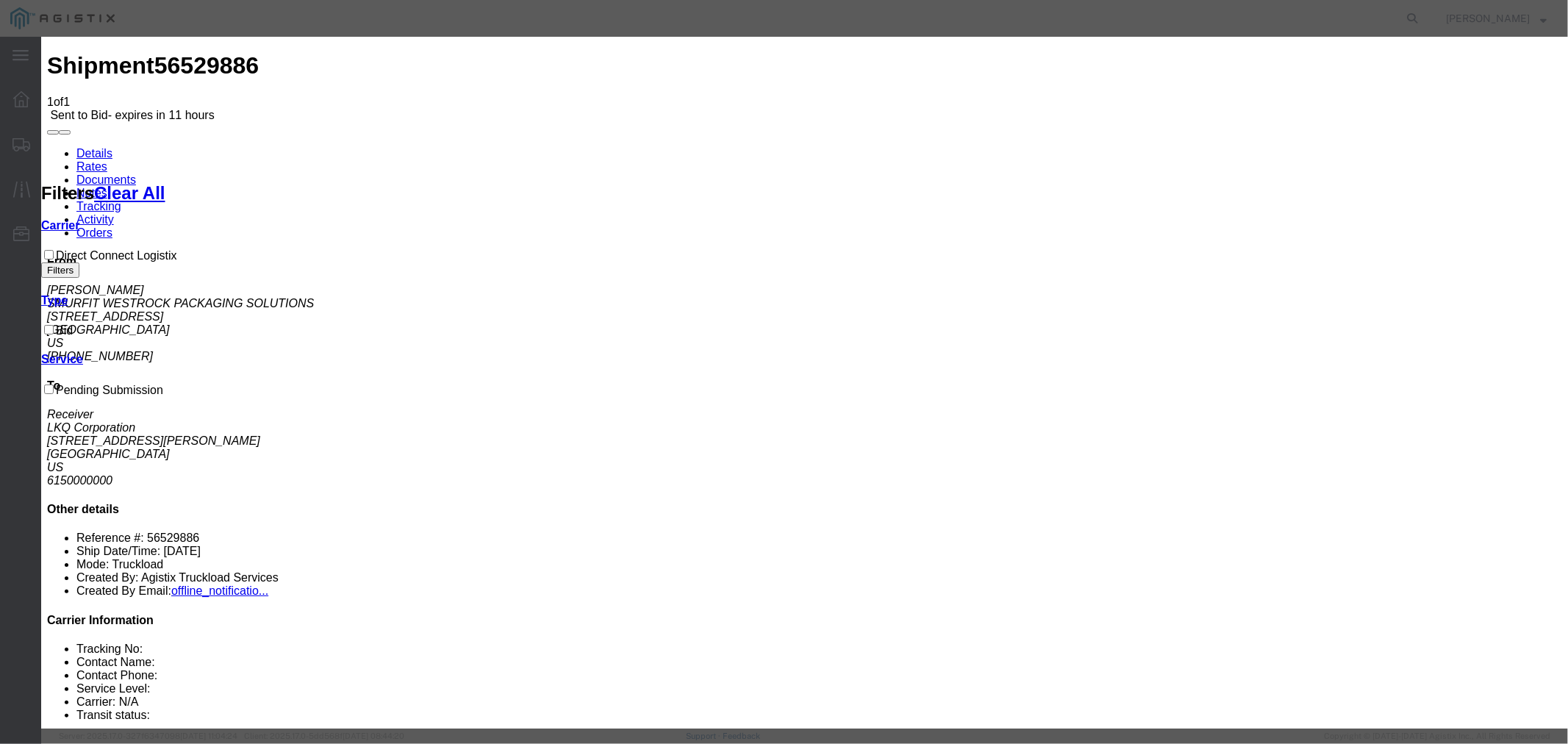
select select "15907"
type input "DCL"
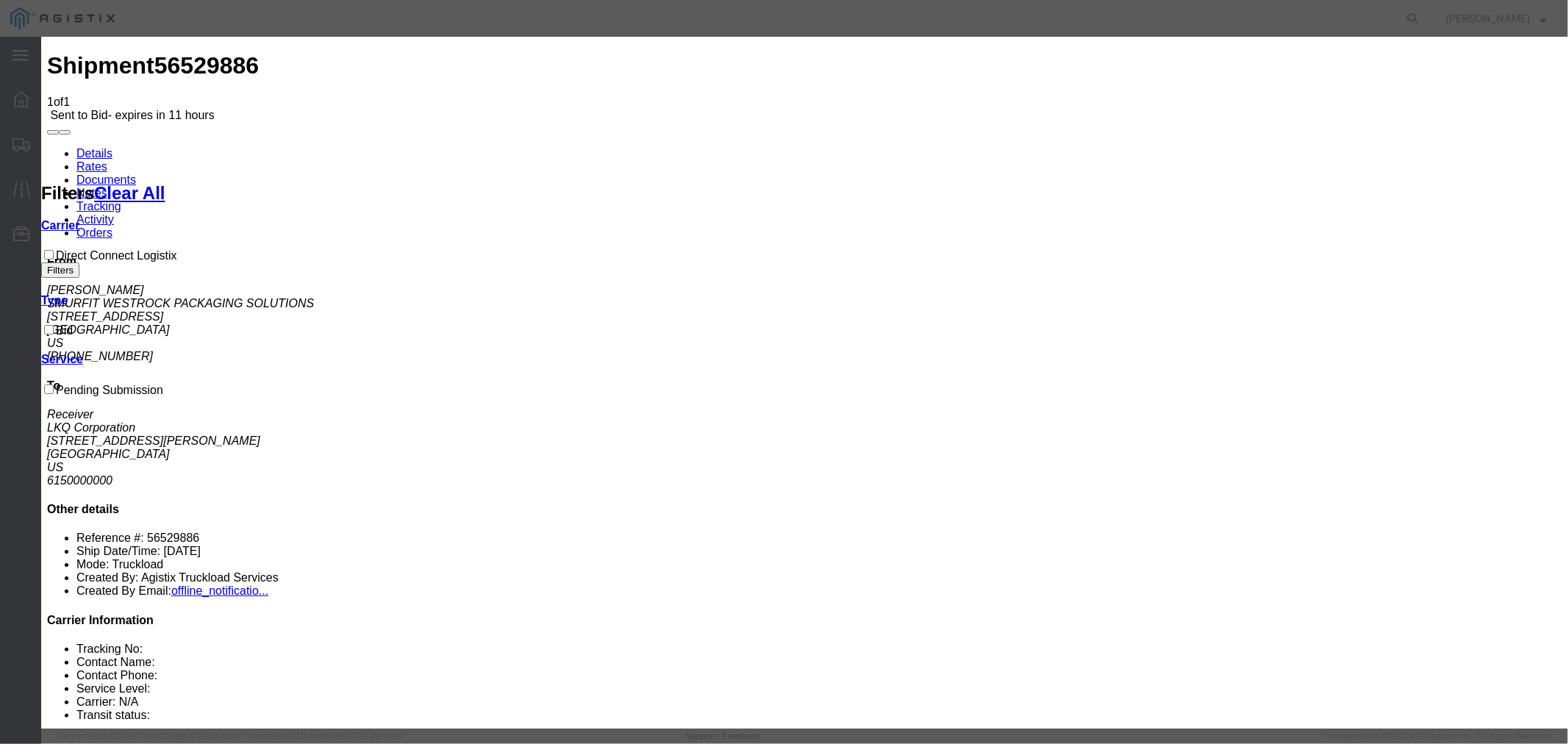
type input "500"
checkbox input "true"
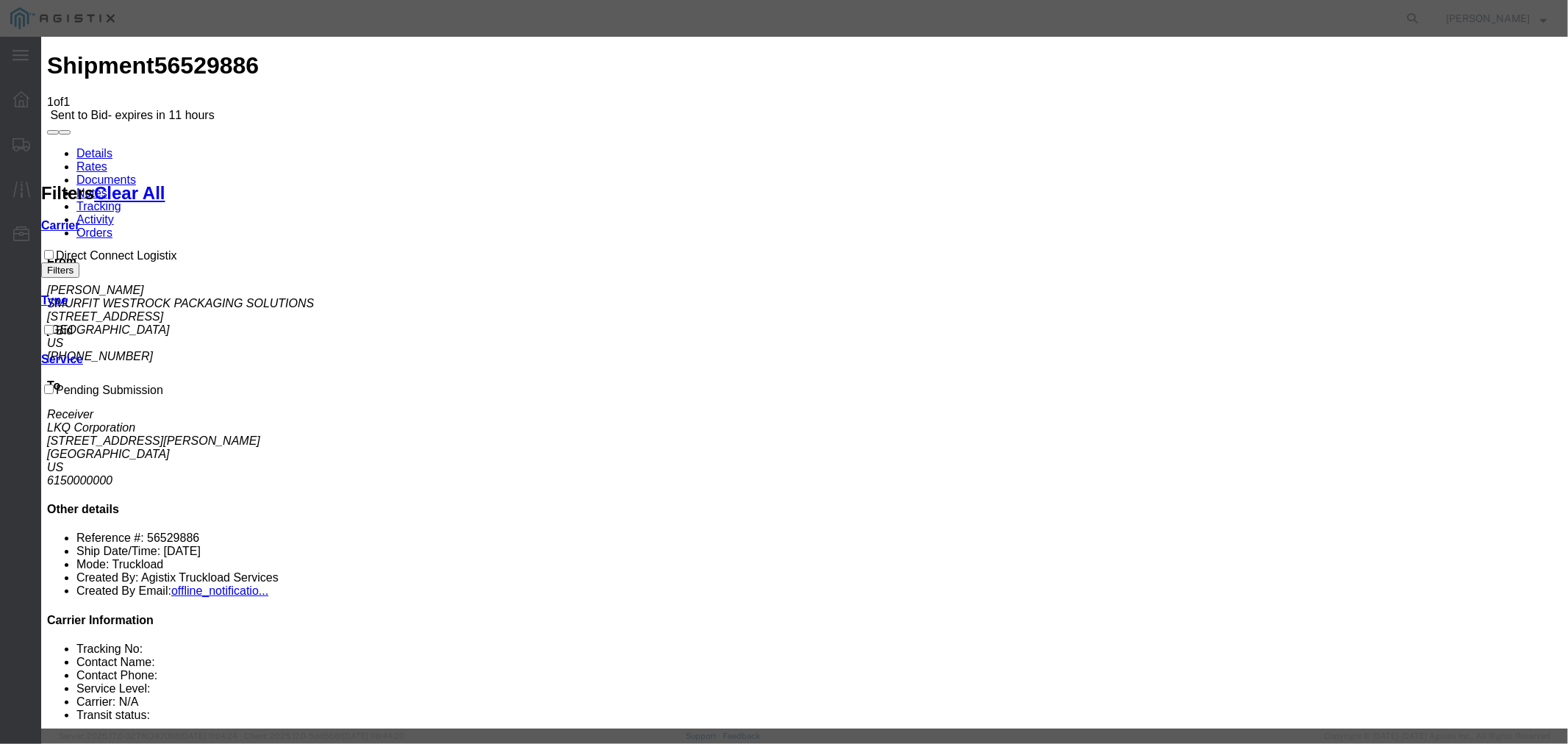
type input "550"
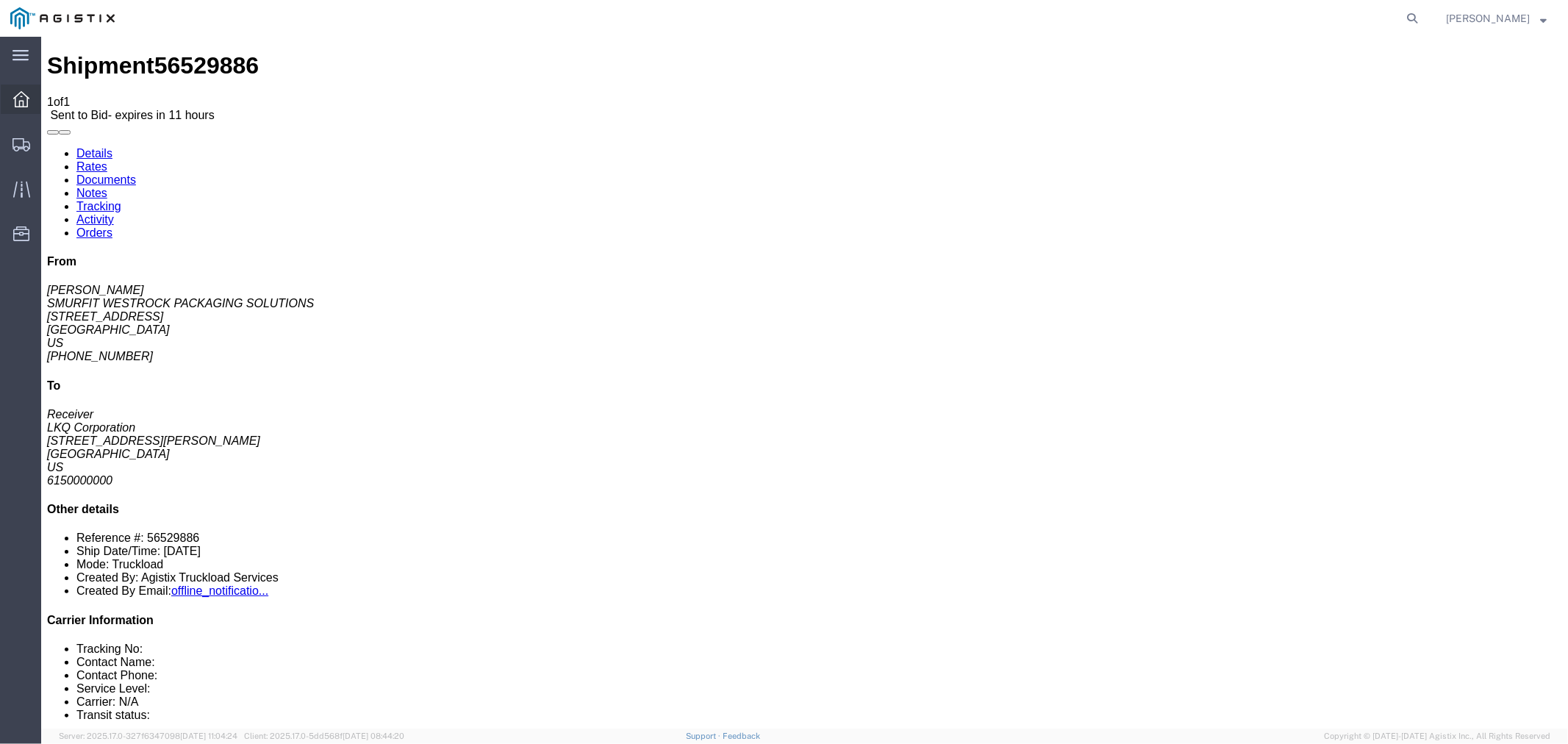
click at [16, 103] on icon at bounding box center [21, 99] width 16 height 16
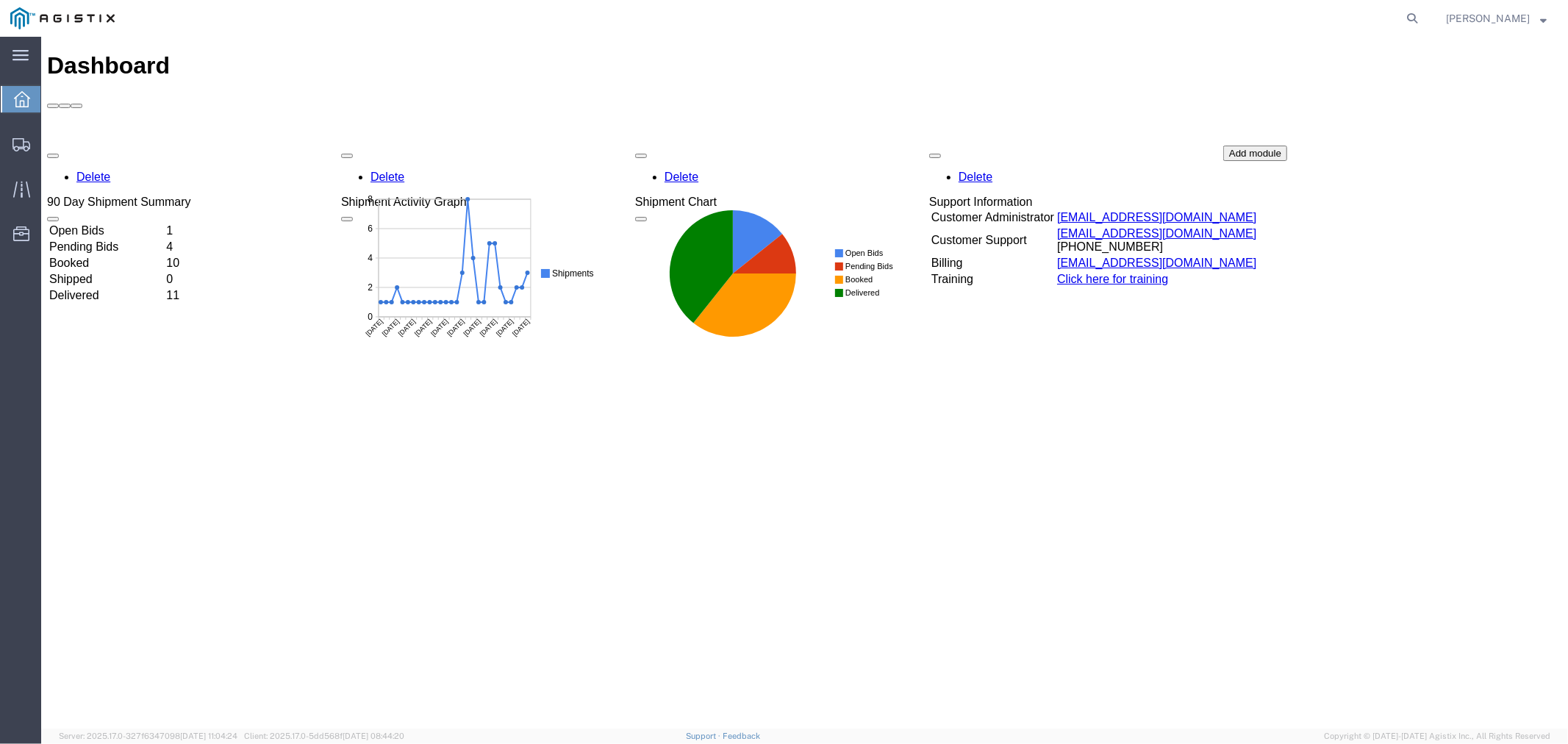
click at [127, 223] on td "Open Bids" at bounding box center [105, 229] width 115 height 14
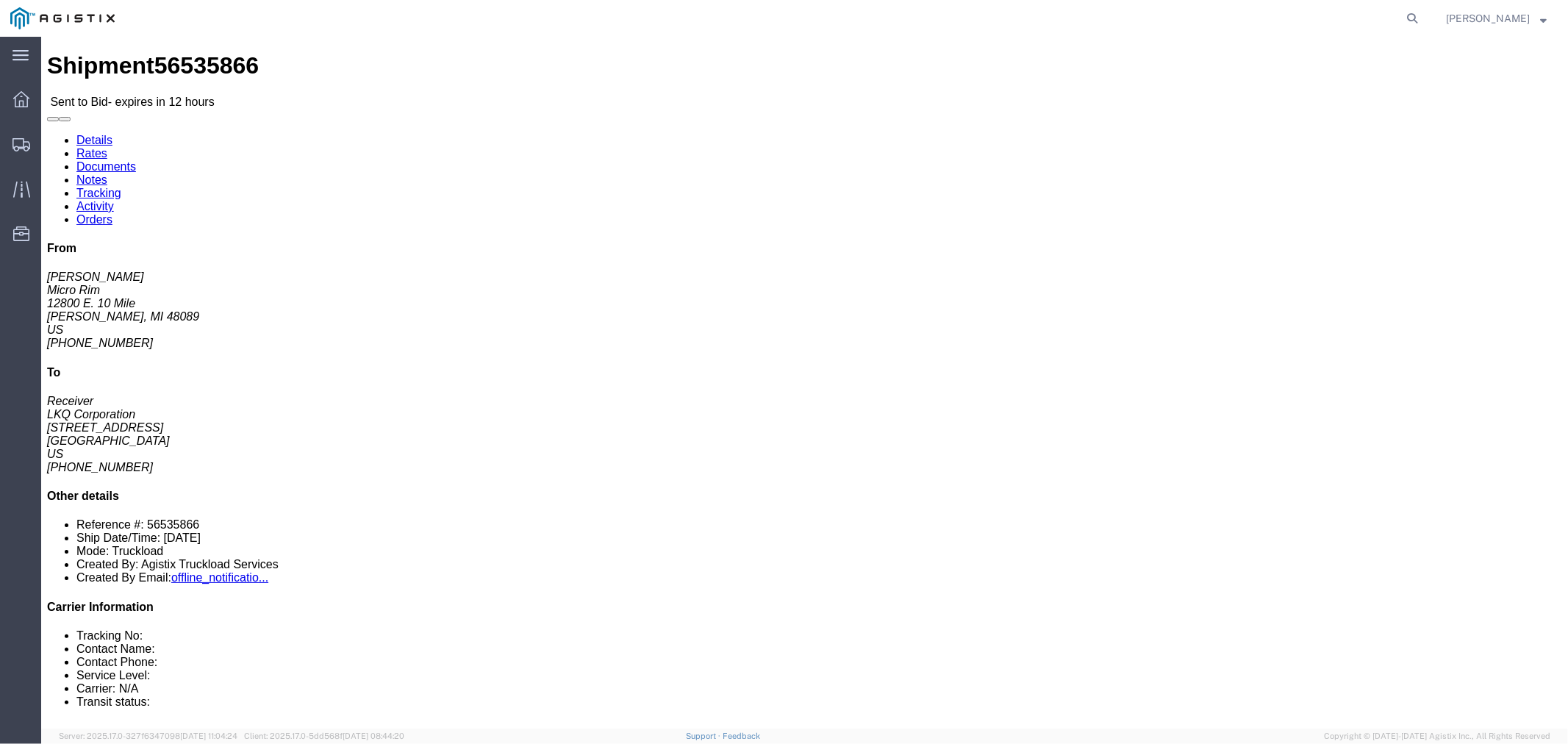
click button "button"
click link "Notes"
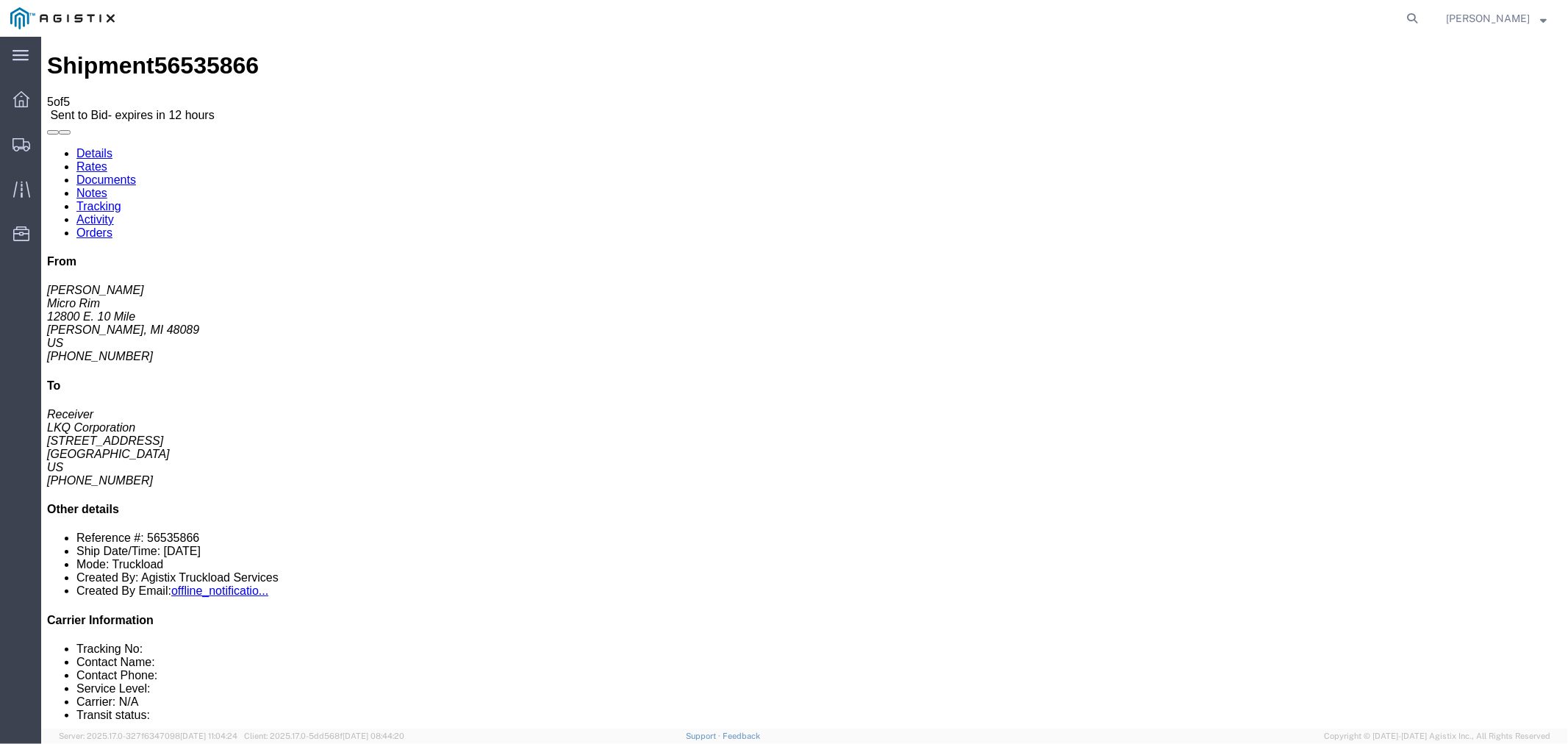
click at [107, 159] on link "Rates" at bounding box center [91, 165] width 31 height 12
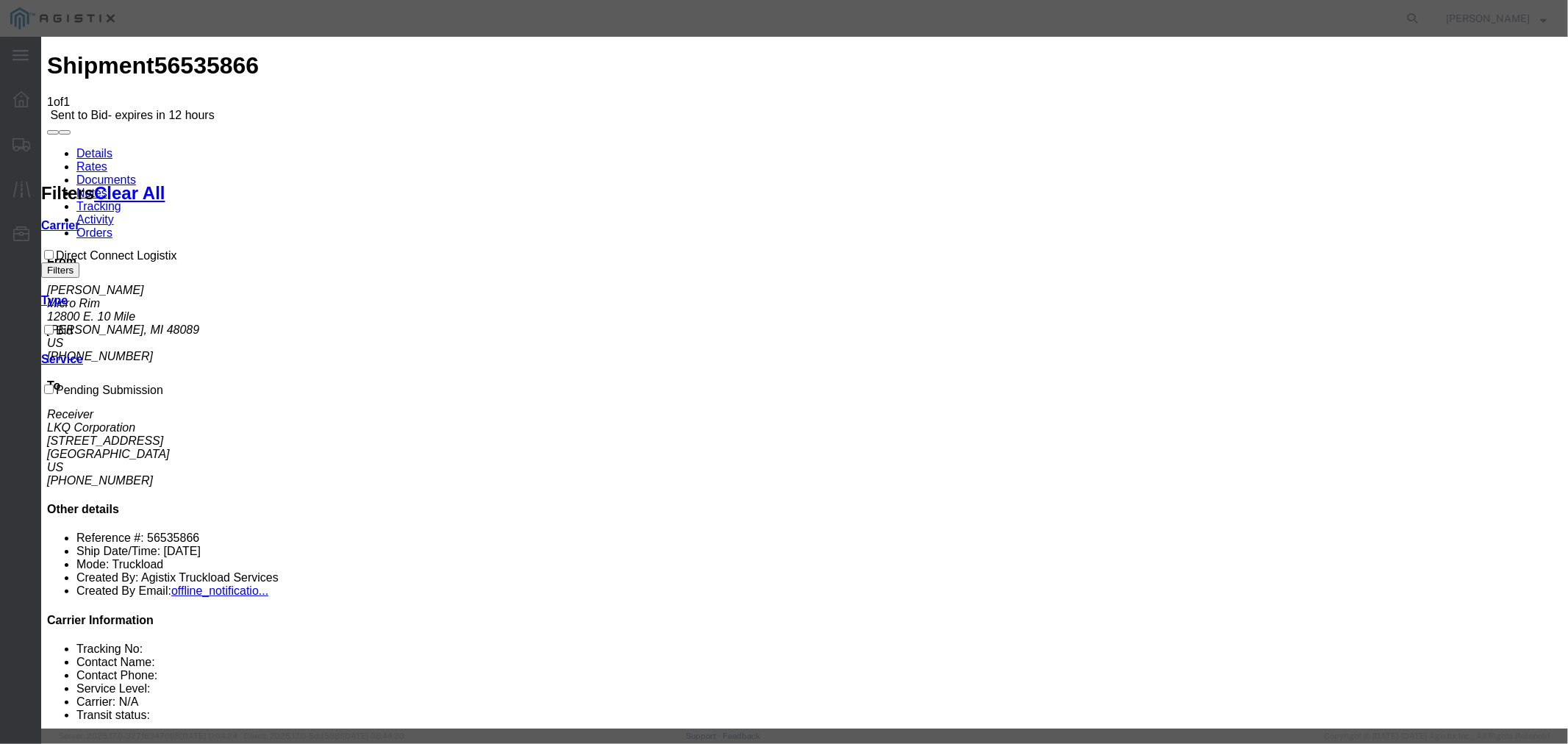
drag, startPoint x: 634, startPoint y: 168, endPoint x: 635, endPoint y: 180, distance: 12.0
select select "4506"
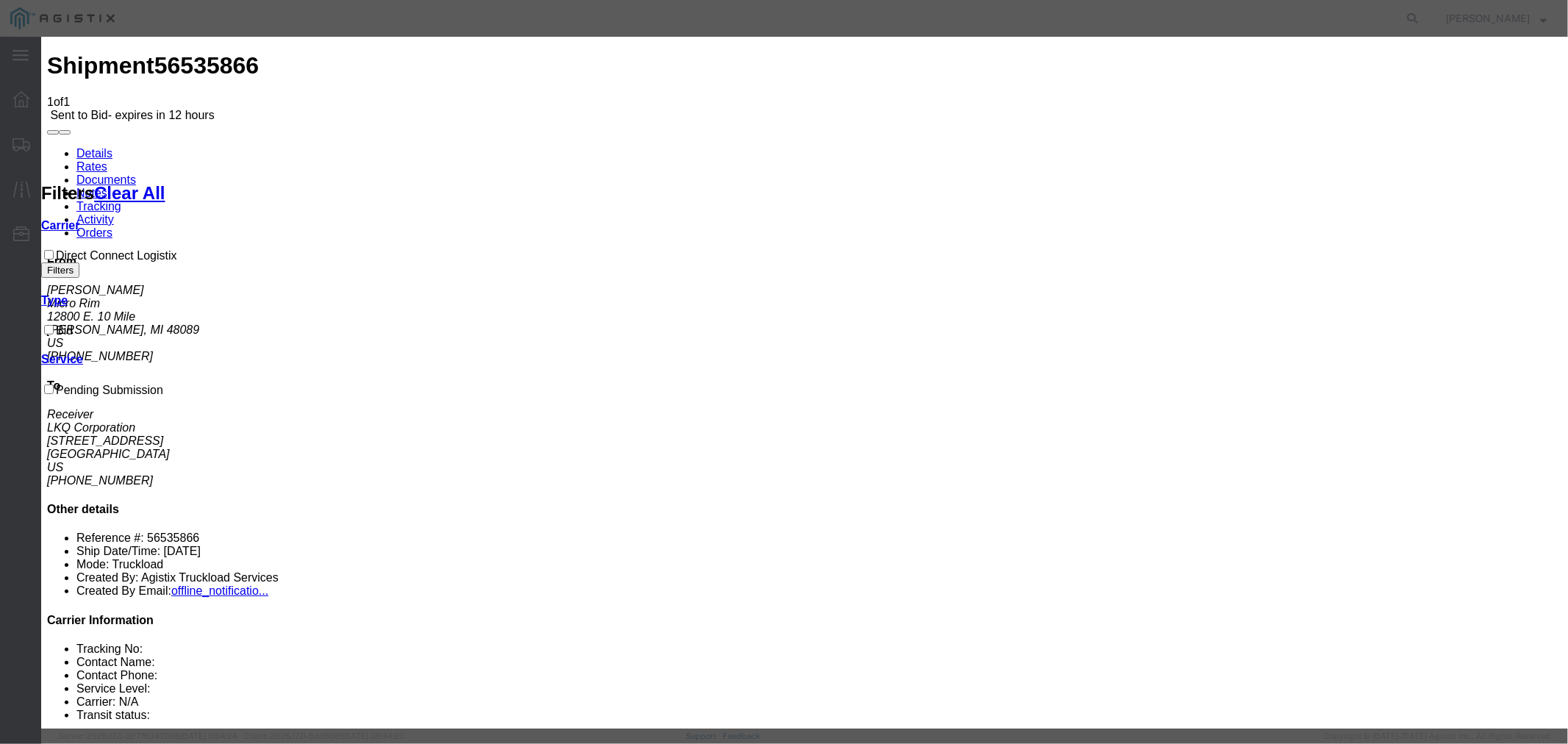
select select "15907"
drag, startPoint x: 1088, startPoint y: 173, endPoint x: 1092, endPoint y: 179, distance: 7.2
type input "DCL"
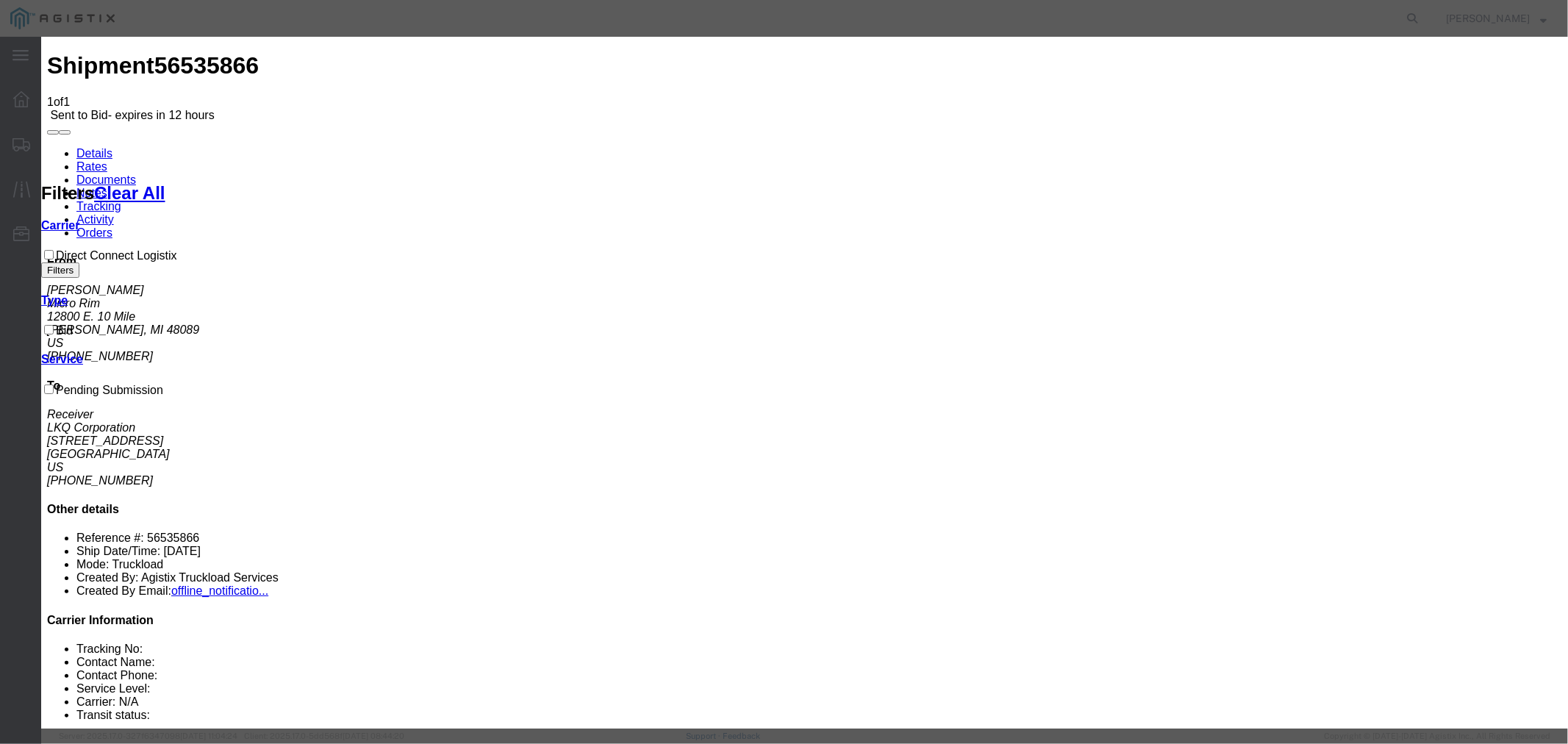
type input "1250"
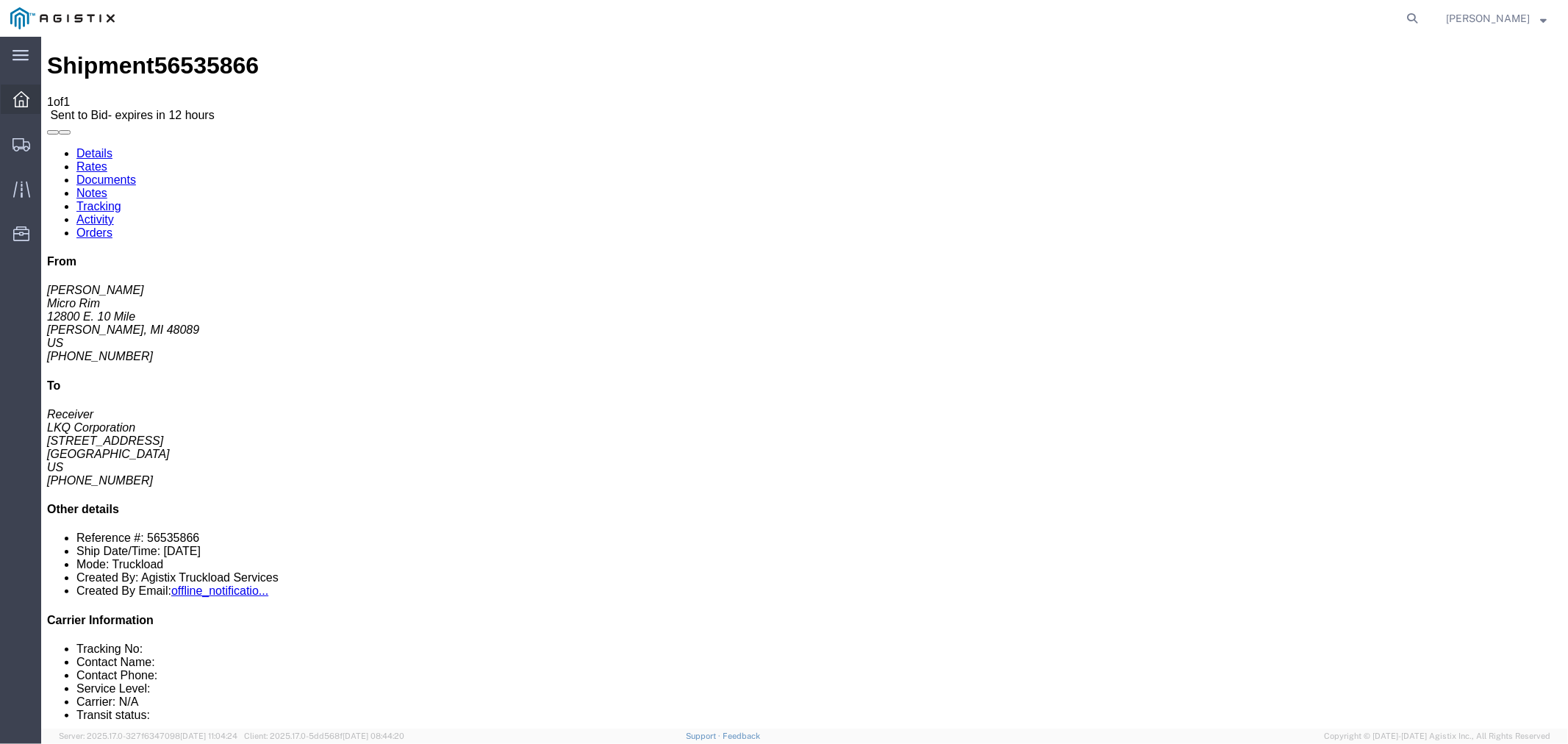
click at [25, 103] on icon at bounding box center [21, 99] width 16 height 16
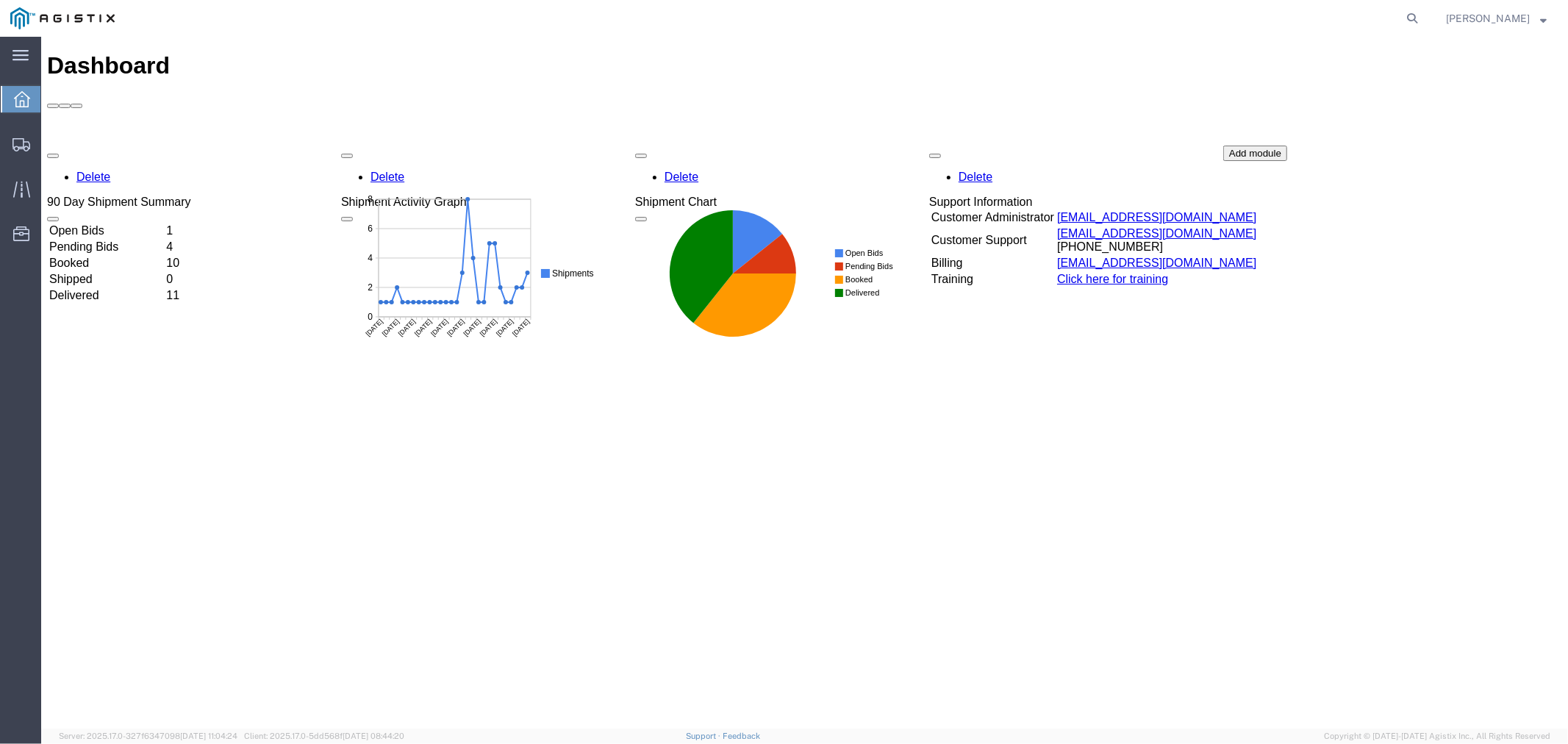
click at [103, 223] on td "Open Bids" at bounding box center [105, 229] width 115 height 14
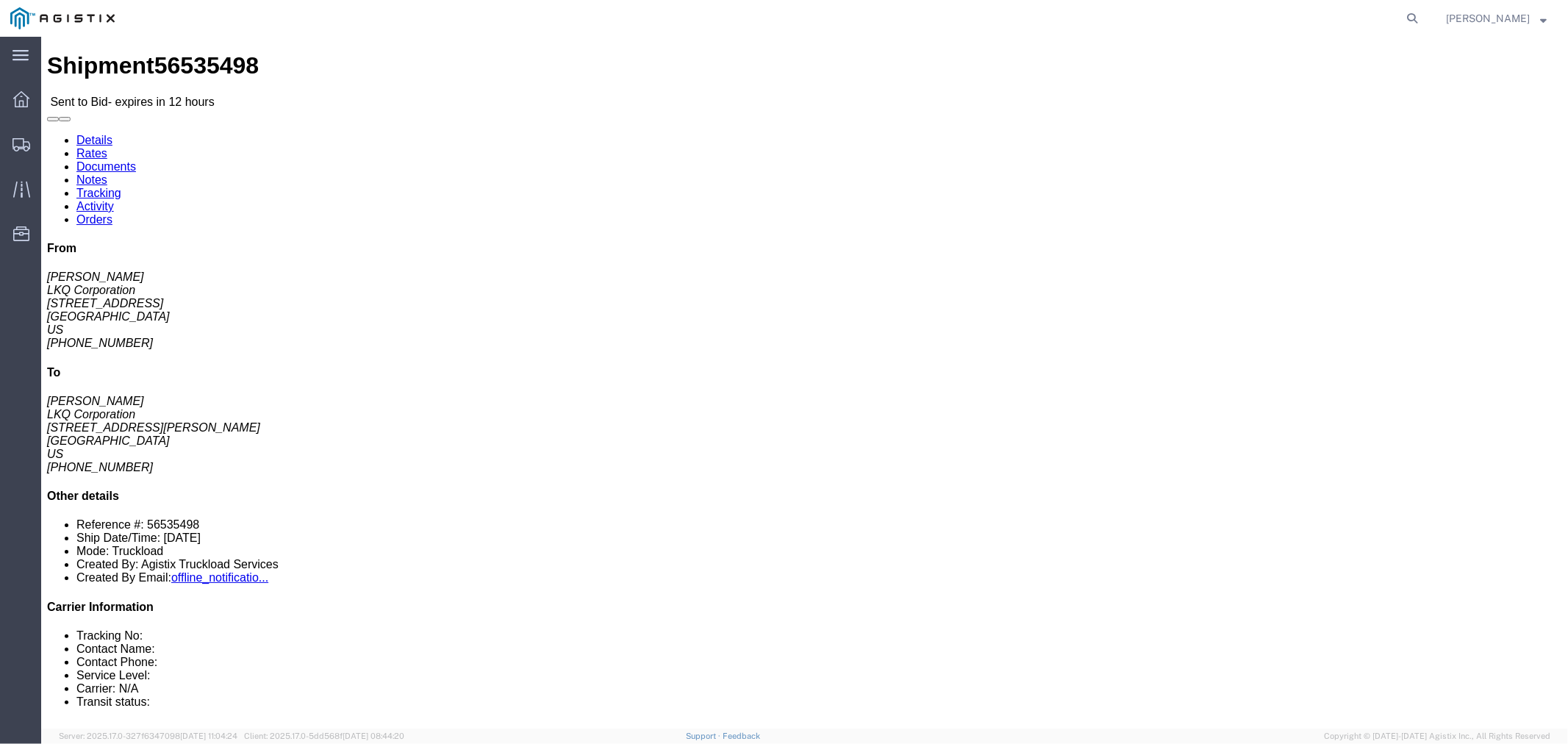
click link "Notes"
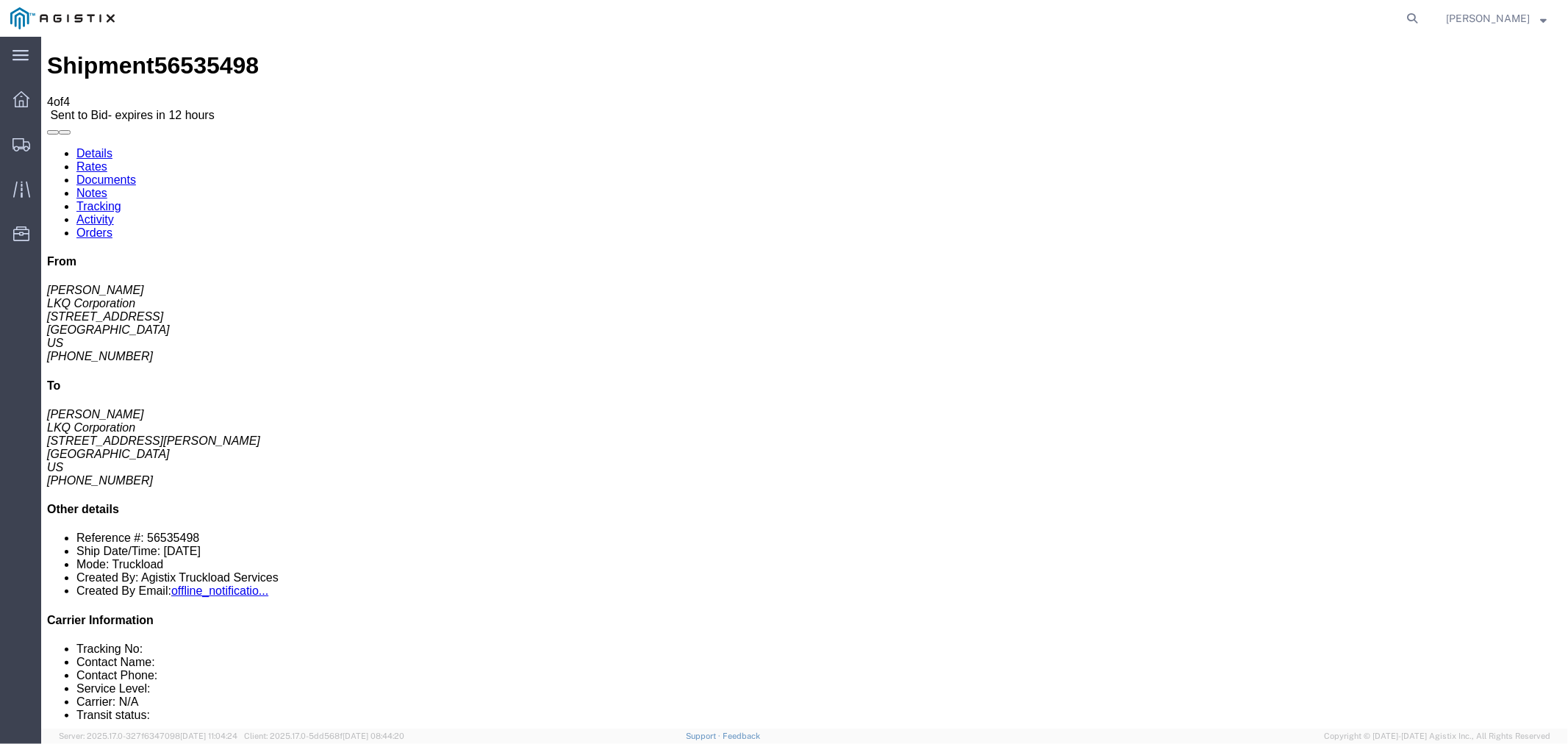
click at [78, 146] on link "Details" at bounding box center [93, 152] width 36 height 12
click icon "button"
click link "Rates"
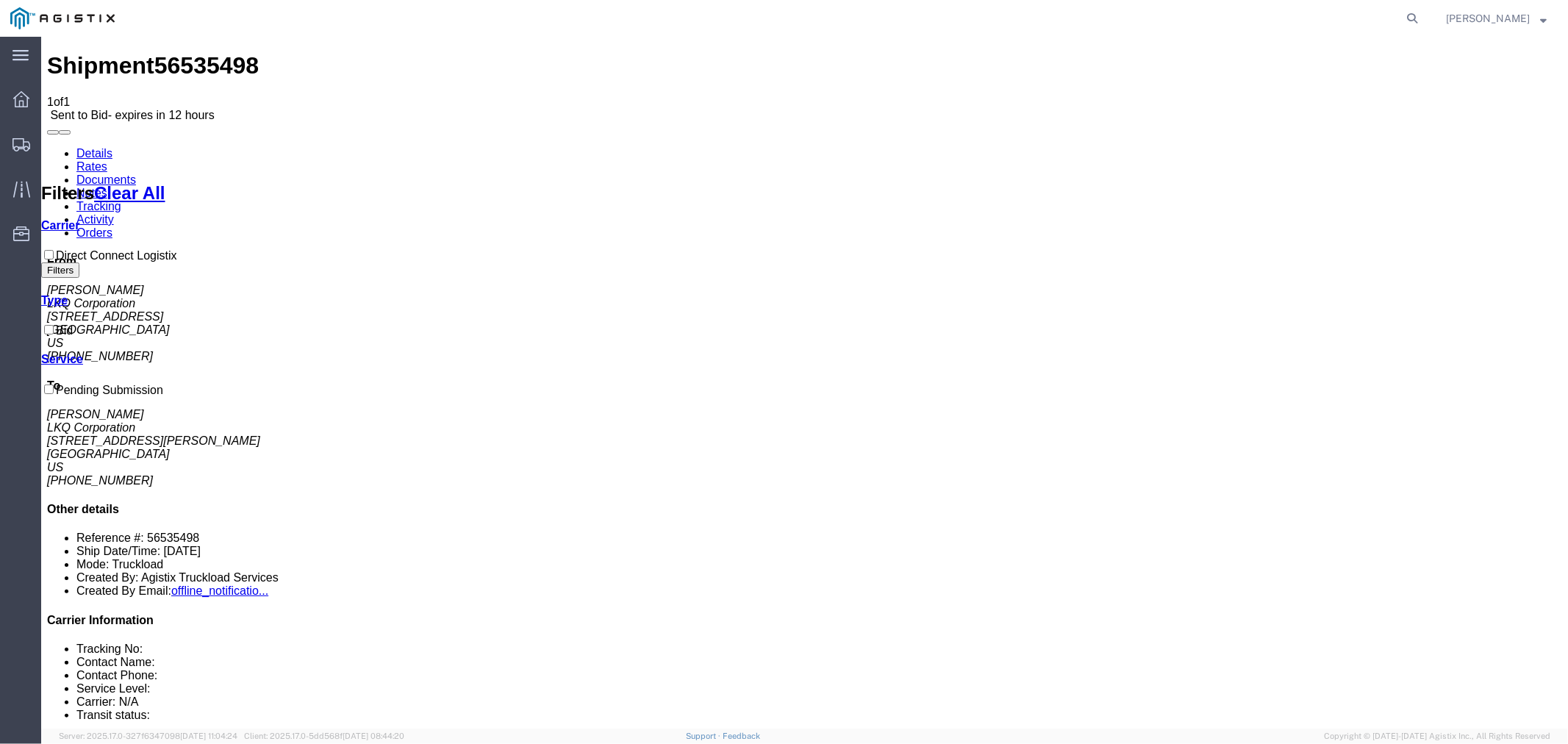
click at [107, 186] on link "Notes" at bounding box center [91, 192] width 31 height 12
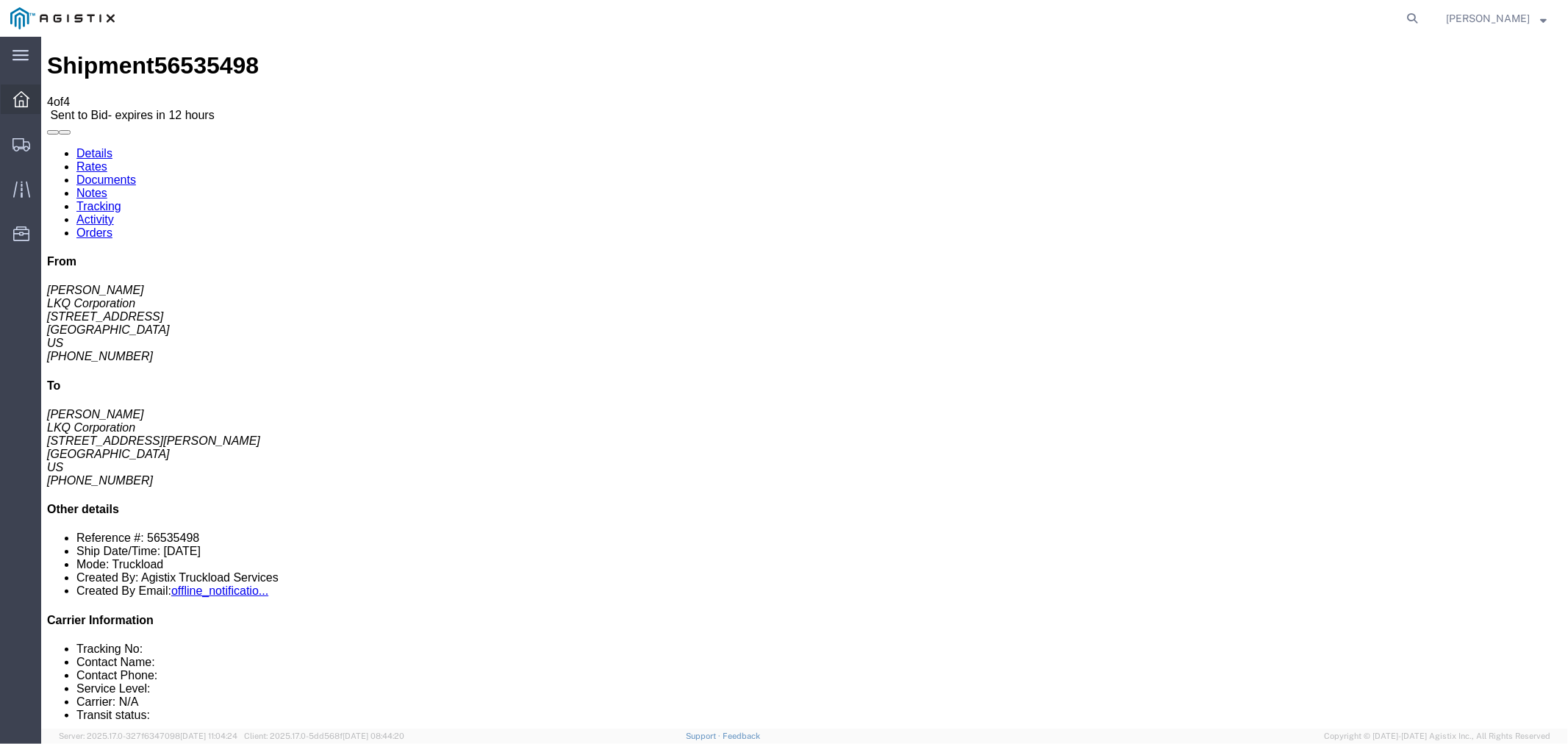
click at [16, 99] on icon at bounding box center [21, 99] width 16 height 16
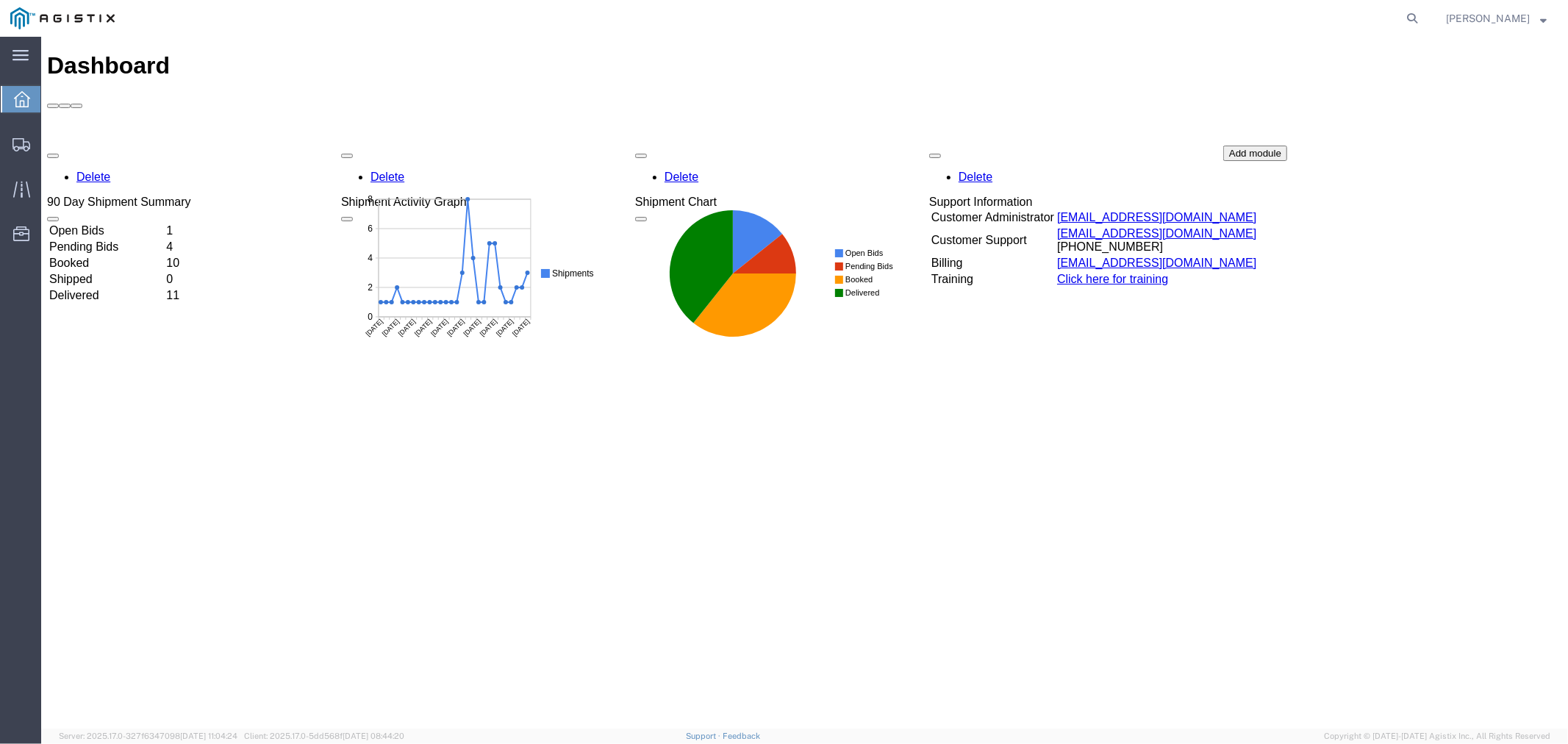
click at [115, 239] on td "Pending Bids" at bounding box center [105, 246] width 115 height 14
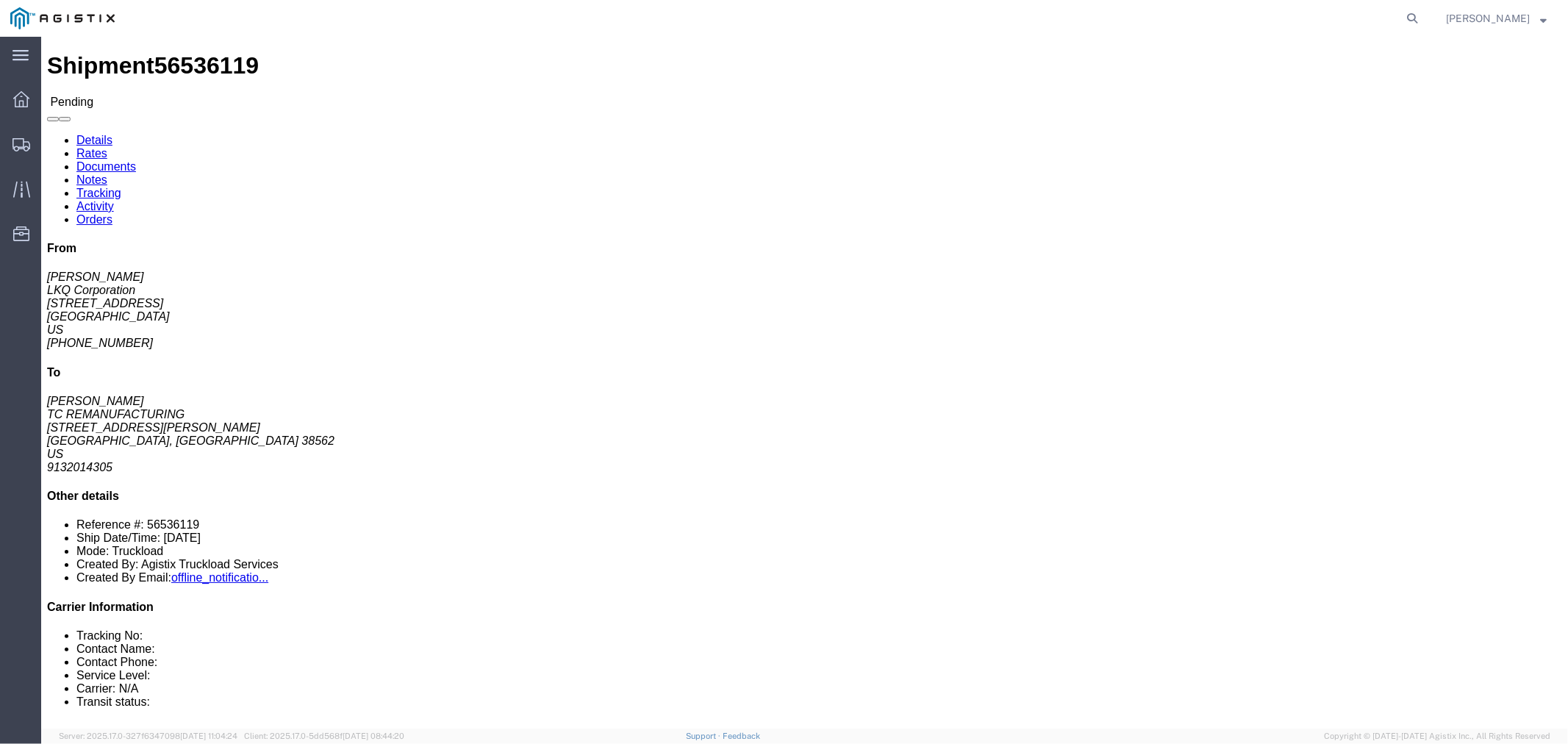
click link "Rates"
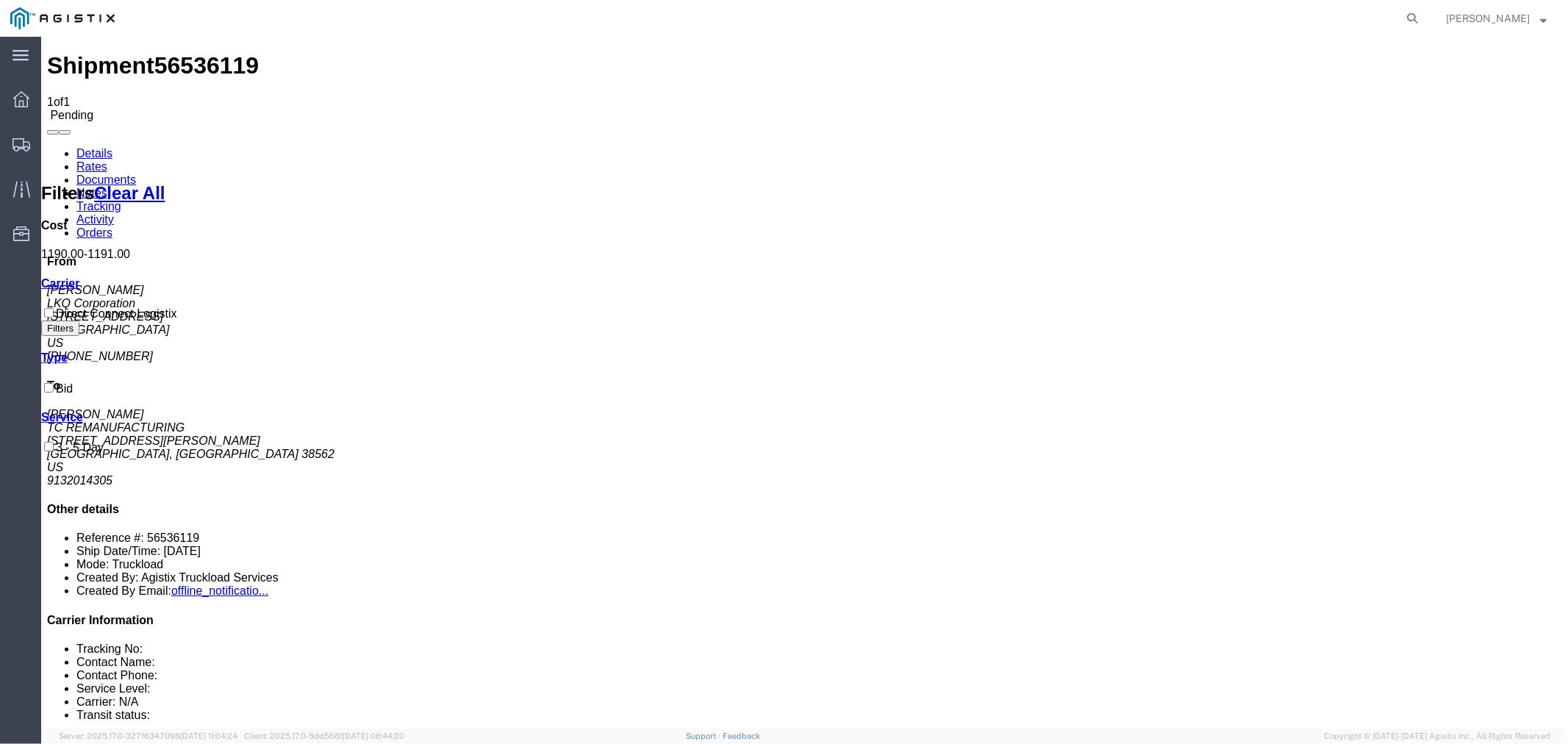
click at [107, 186] on link "Notes" at bounding box center [91, 192] width 31 height 12
click at [27, 107] on div at bounding box center [21, 99] width 41 height 30
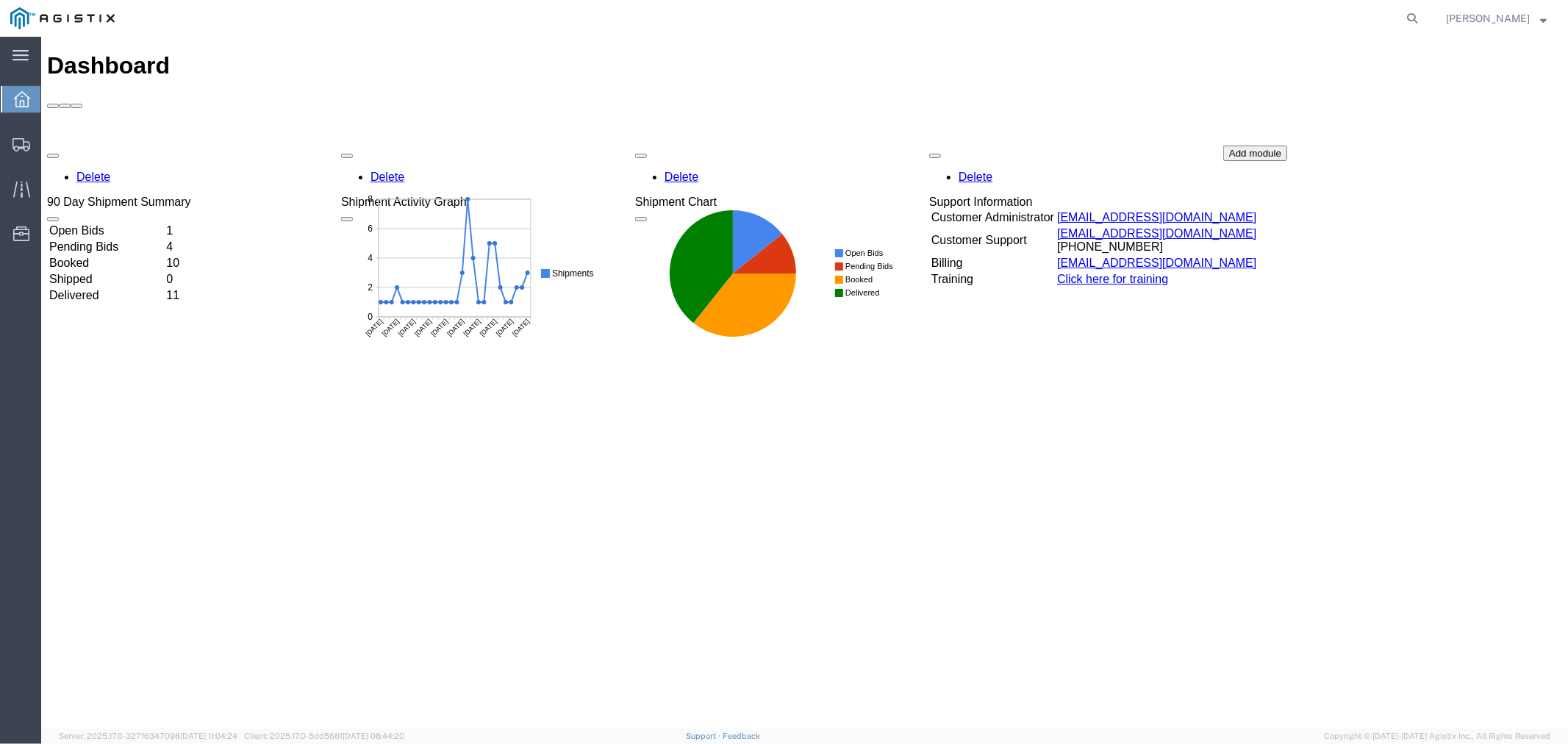
click at [102, 239] on td "Pending Bids" at bounding box center [105, 246] width 115 height 14
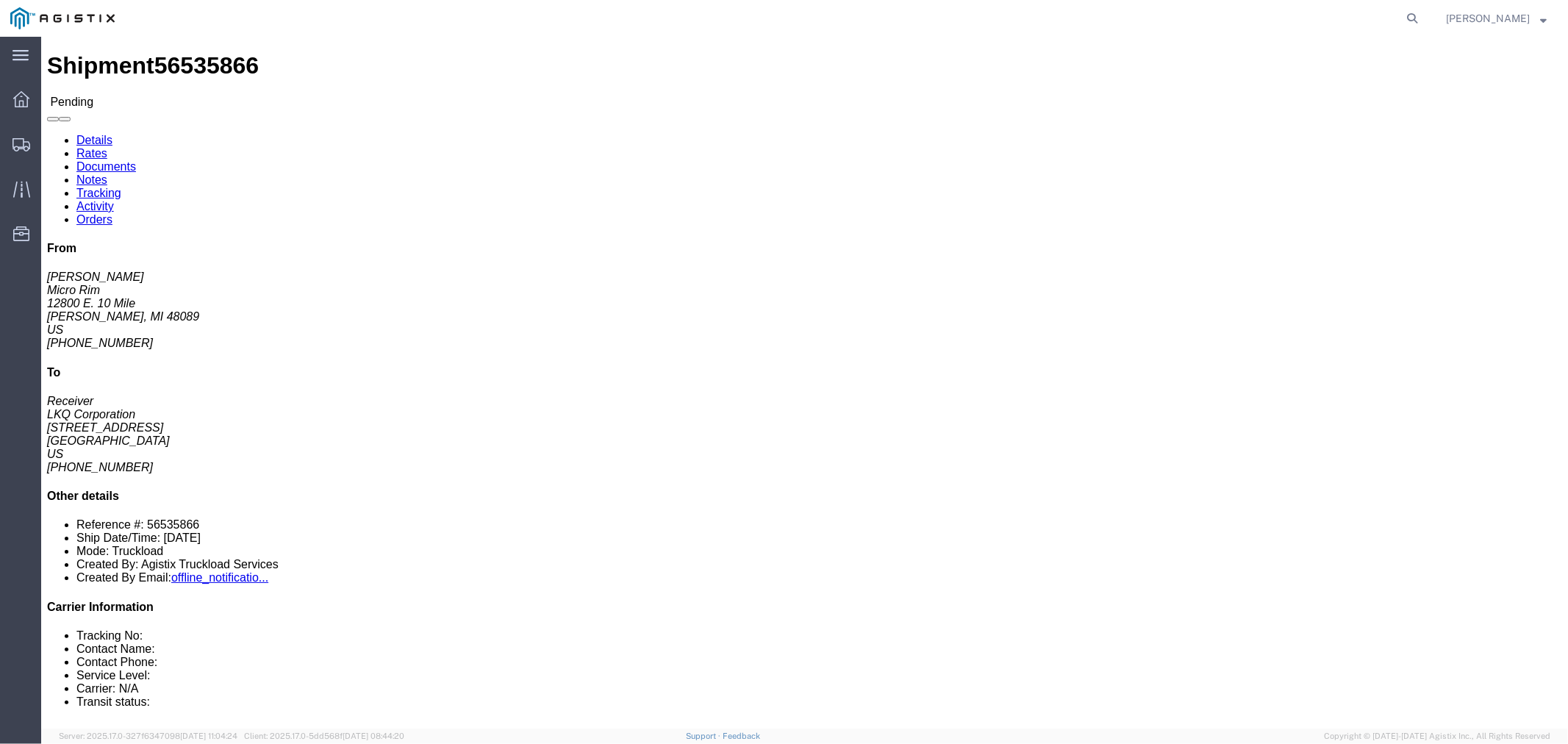
click link "Notes"
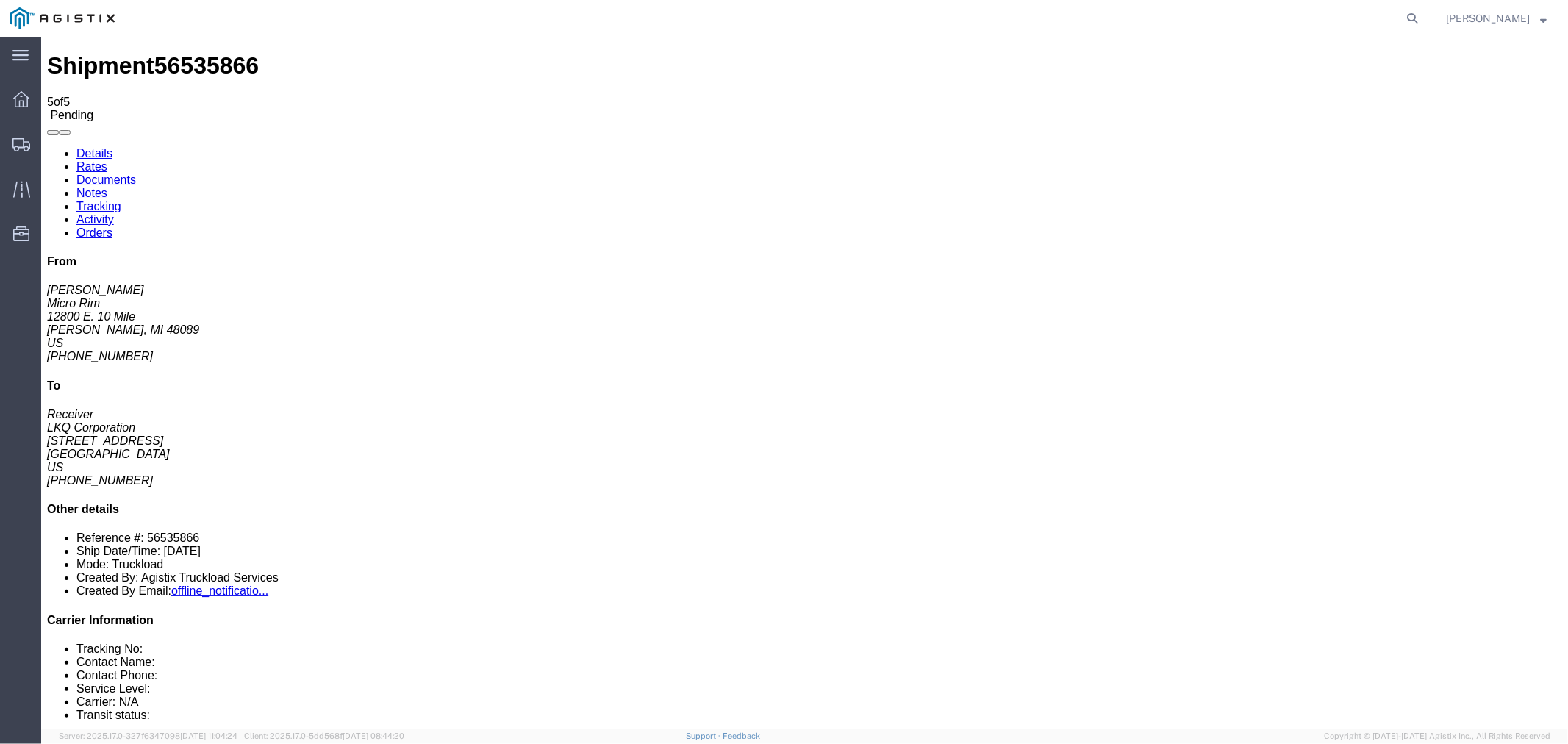
click at [107, 159] on link "Rates" at bounding box center [91, 165] width 31 height 12
